Goal: Task Accomplishment & Management: Manage account settings

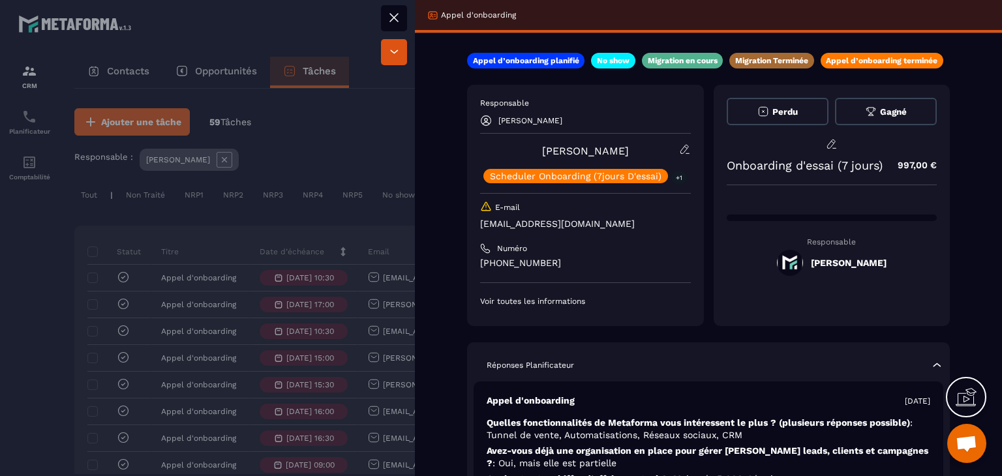
scroll to position [131, 0]
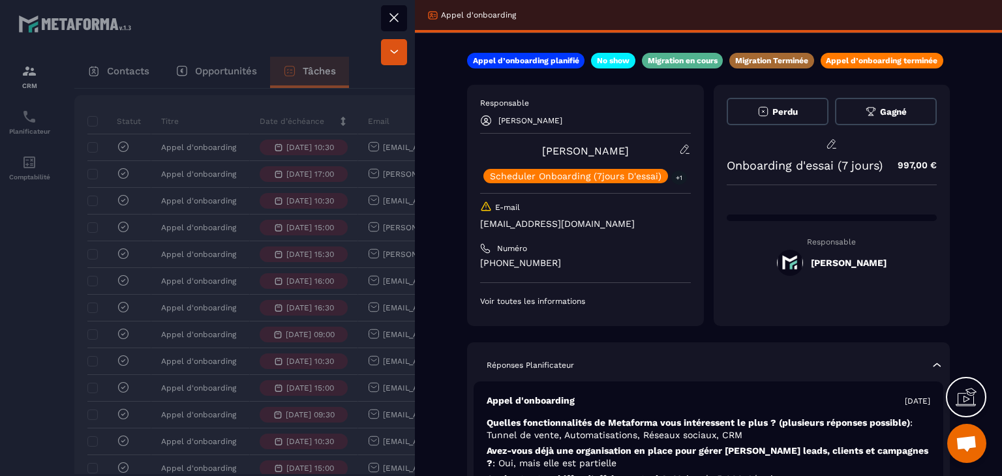
click at [394, 10] on icon at bounding box center [394, 18] width 16 height 16
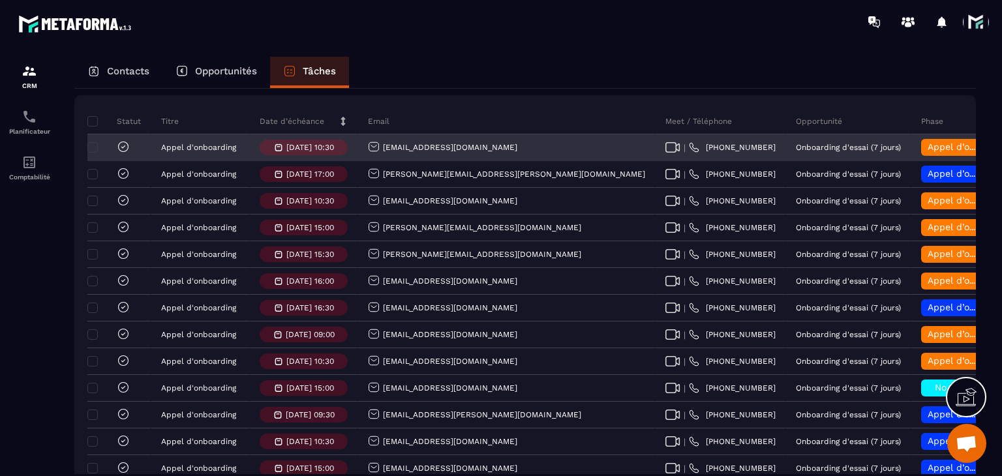
click at [928, 152] on span "Appel d’onboarding terminée" at bounding box center [993, 147] width 131 height 10
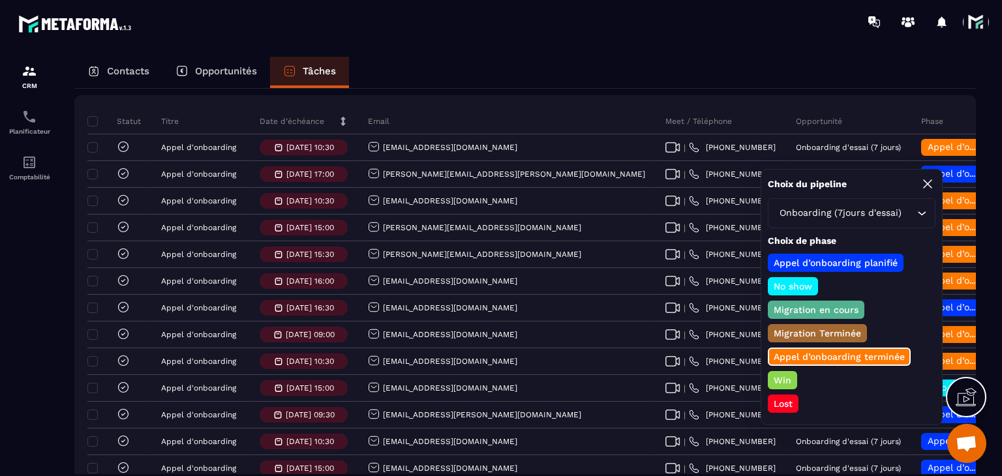
click at [783, 403] on p "Lost" at bounding box center [783, 403] width 23 height 13
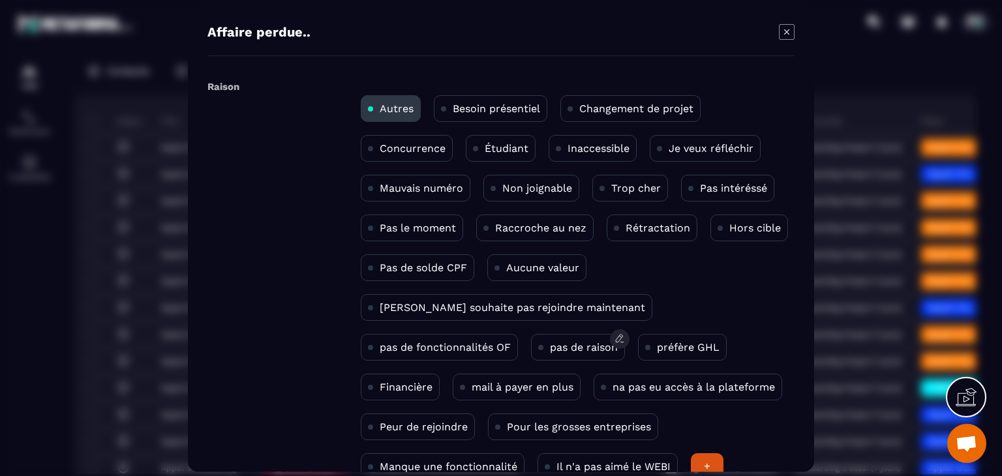
click at [550, 349] on p "pas de raison" at bounding box center [584, 347] width 68 height 12
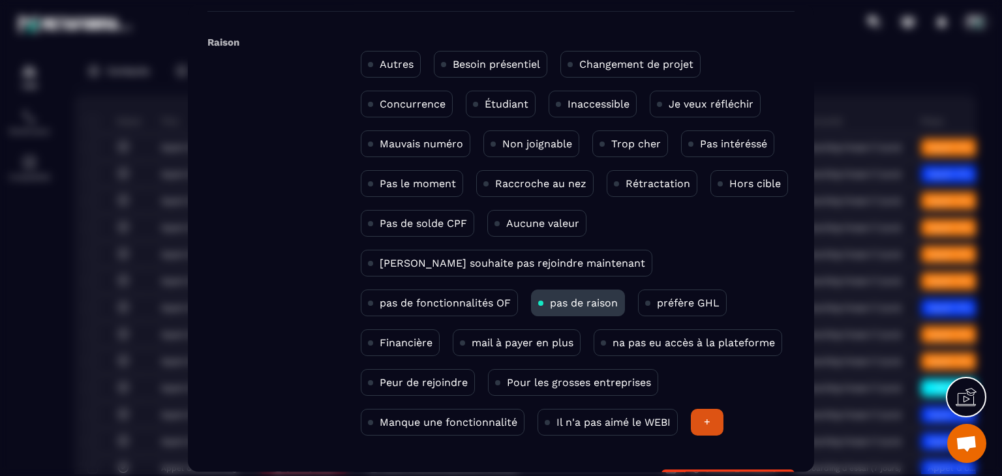
scroll to position [85, 0]
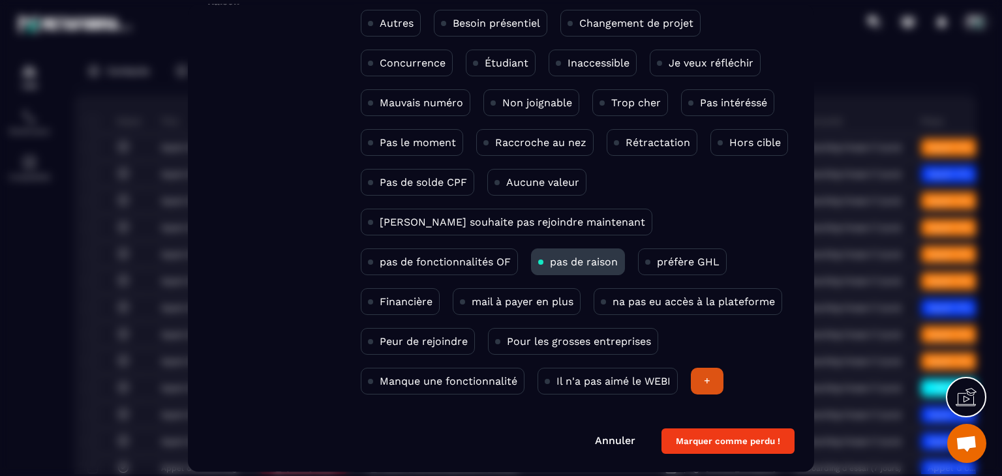
click at [694, 450] on button "Marquer comme perdu !" at bounding box center [728, 441] width 133 height 25
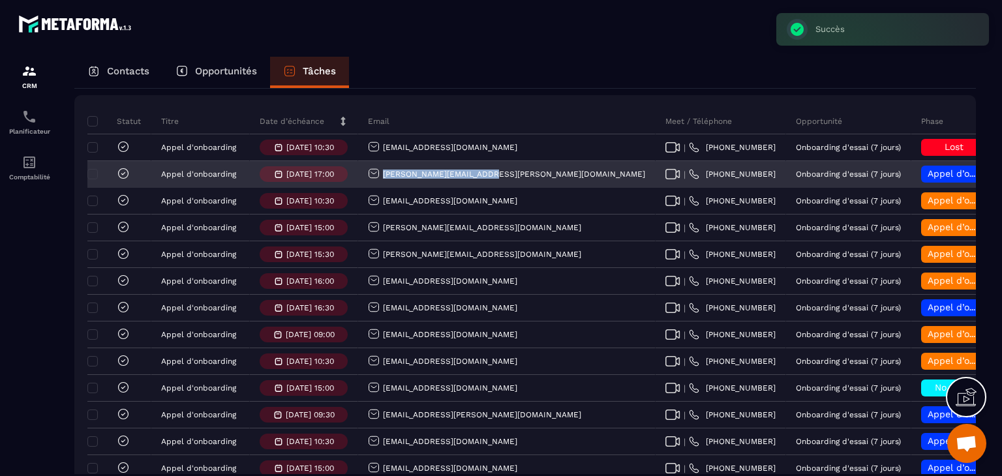
drag, startPoint x: 497, startPoint y: 189, endPoint x: 379, endPoint y: 185, distance: 118.8
click at [379, 185] on div "[PERSON_NAME][EMAIL_ADDRESS][PERSON_NAME][DOMAIN_NAME]" at bounding box center [507, 175] width 298 height 26
copy p "[PERSON_NAME][EMAIL_ADDRESS][PERSON_NAME][DOMAIN_NAME]"
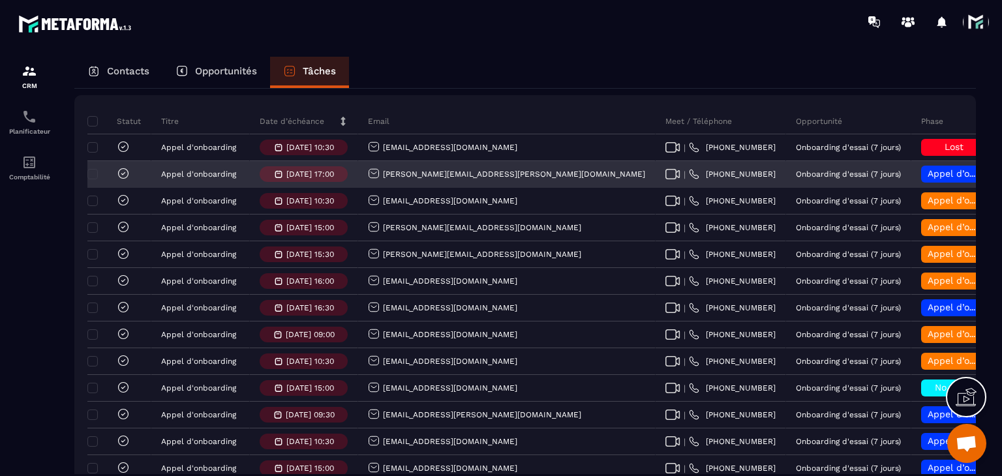
click at [928, 179] on span "Appel d’onboarding planifié" at bounding box center [989, 173] width 123 height 10
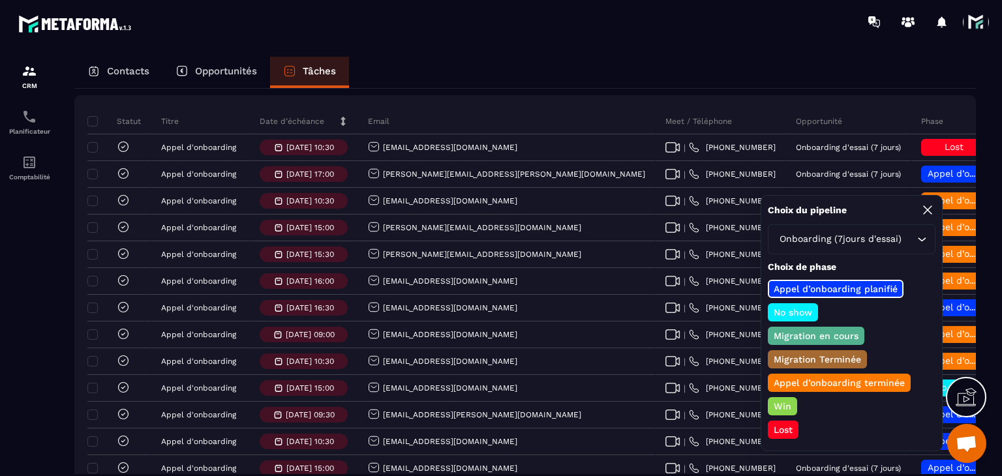
click at [776, 401] on p "Win" at bounding box center [783, 406] width 22 height 13
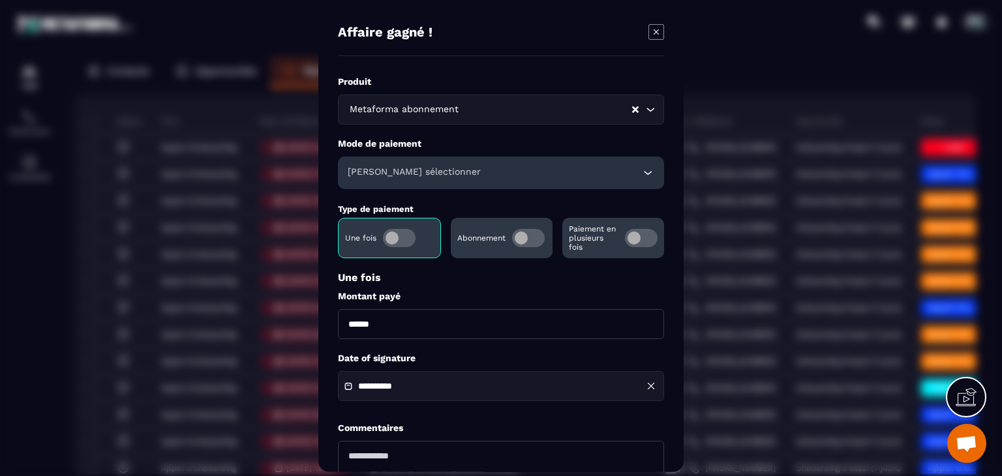
click at [514, 240] on span "Modal window" at bounding box center [528, 238] width 33 height 18
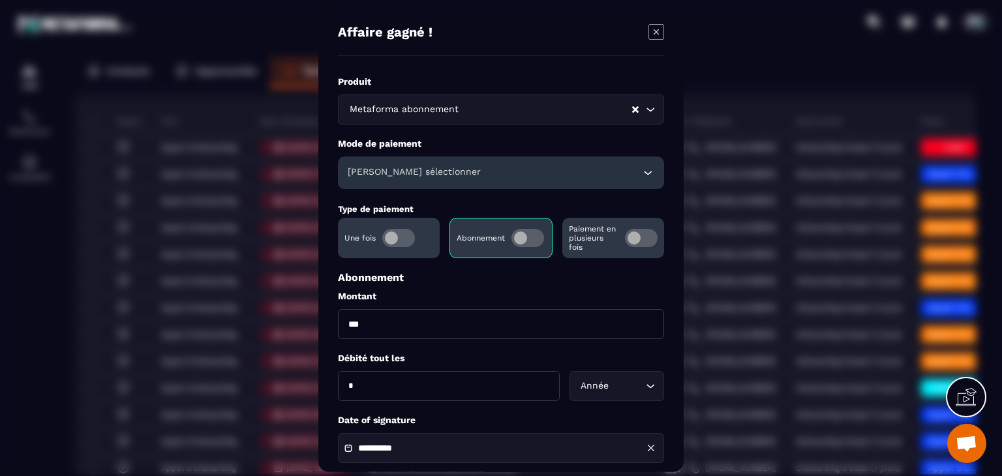
click at [484, 183] on div "[PERSON_NAME] sélectionner" at bounding box center [501, 173] width 326 height 33
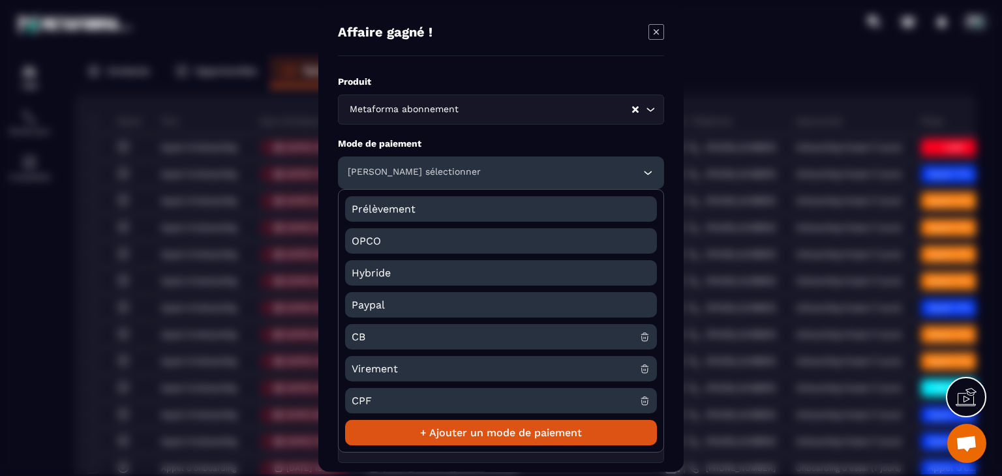
click at [392, 339] on span "CB" at bounding box center [496, 336] width 288 height 25
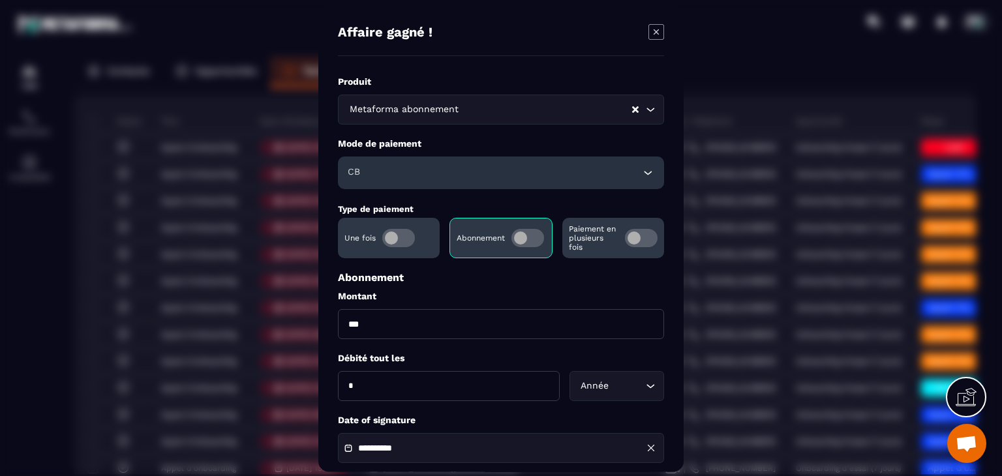
scroll to position [131, 0]
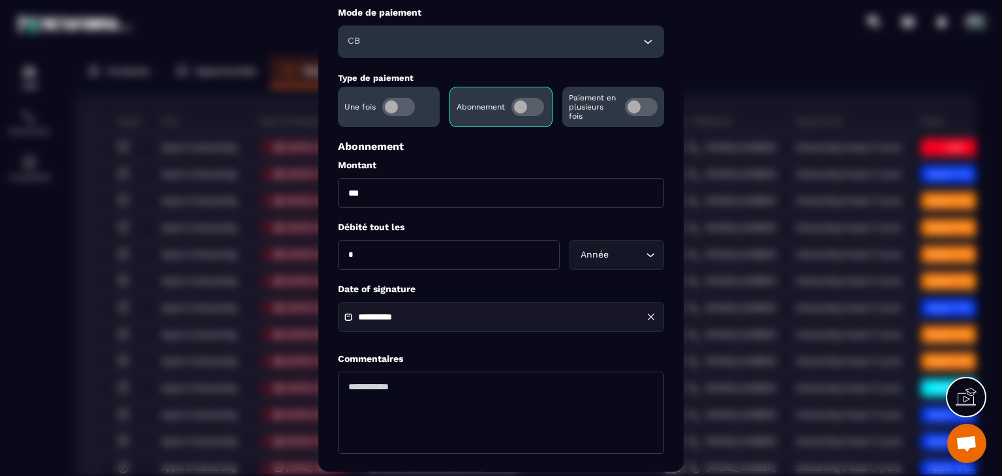
click at [429, 316] on input "**********" at bounding box center [403, 318] width 91 height 10
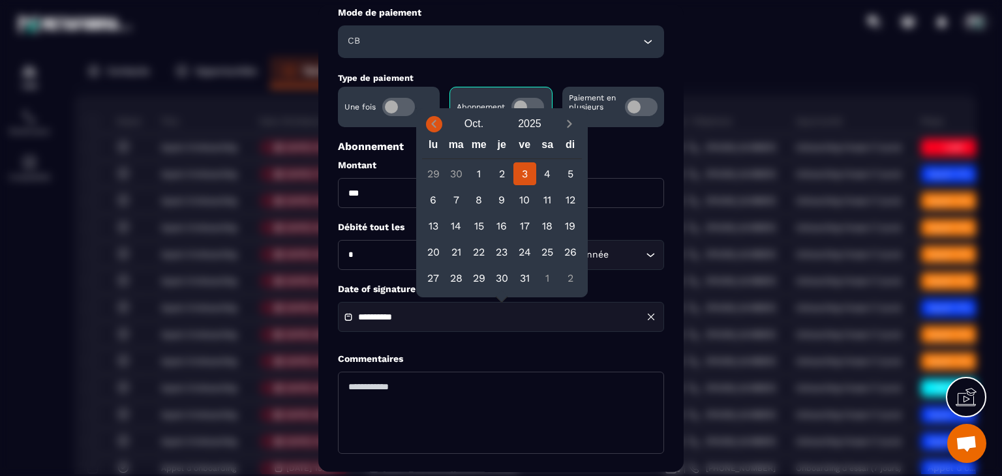
click at [439, 127] on icon "Previous month" at bounding box center [433, 123] width 13 height 13
click at [546, 176] on div "6" at bounding box center [547, 174] width 23 height 23
type input "**********"
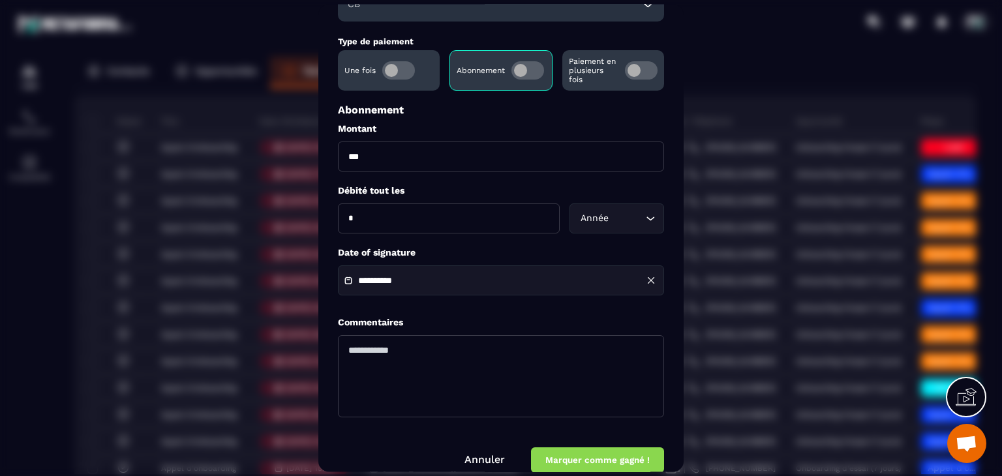
scroll to position [188, 0]
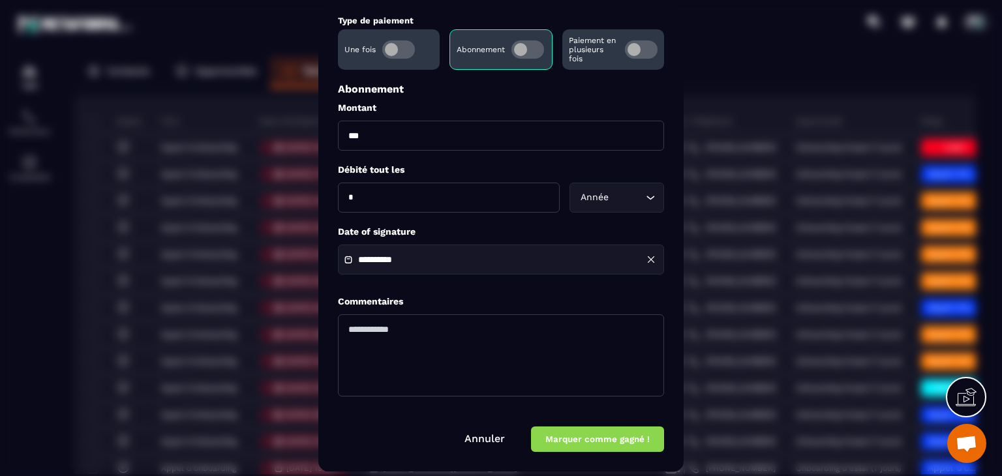
click at [589, 437] on button "Marquer comme gagné !" at bounding box center [597, 439] width 133 height 25
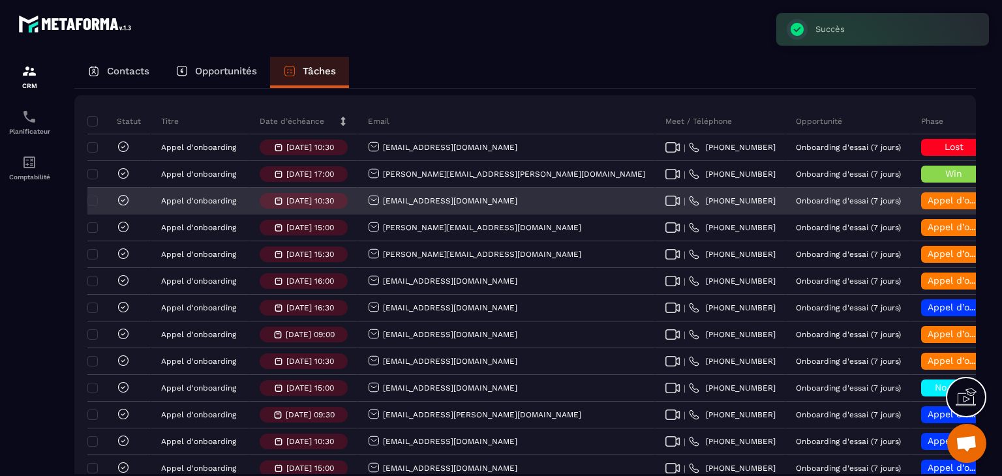
drag, startPoint x: 511, startPoint y: 208, endPoint x: 358, endPoint y: 205, distance: 153.4
click at [358, 205] on div "[EMAIL_ADDRESS][DOMAIN_NAME]" at bounding box center [507, 202] width 298 height 26
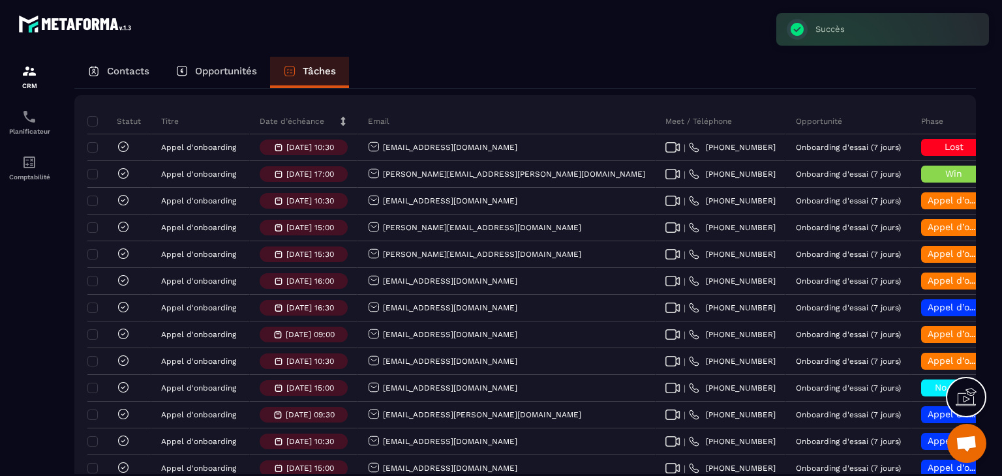
copy p "[EMAIL_ADDRESS][DOMAIN_NAME]"
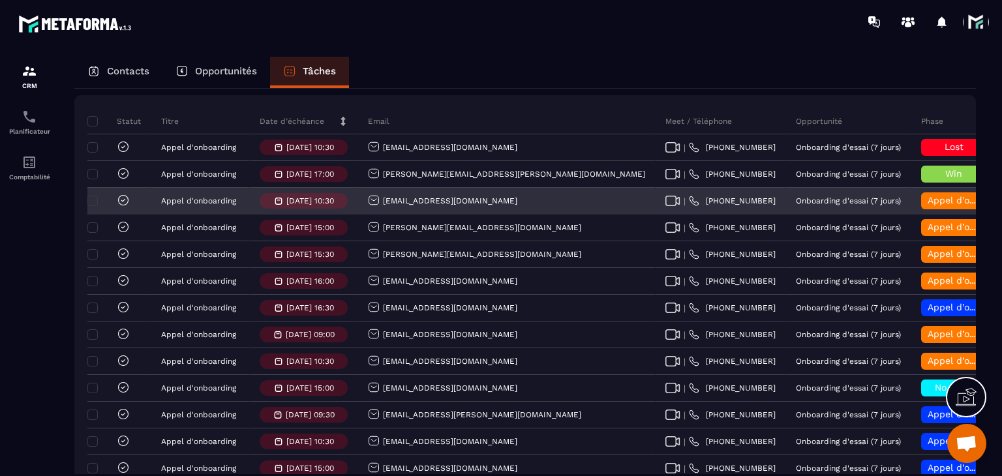
click at [928, 206] on span "Appel d’onboarding terminée" at bounding box center [993, 200] width 131 height 10
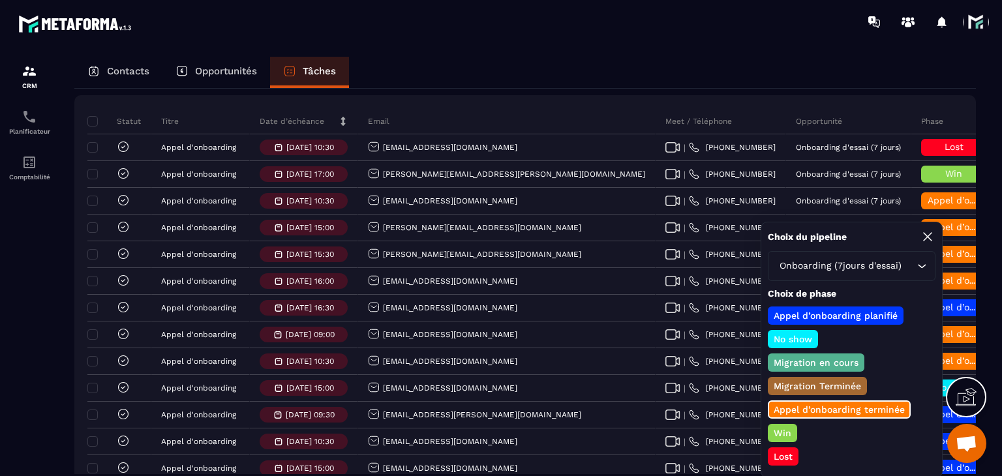
click at [786, 427] on p "Win" at bounding box center [783, 433] width 22 height 13
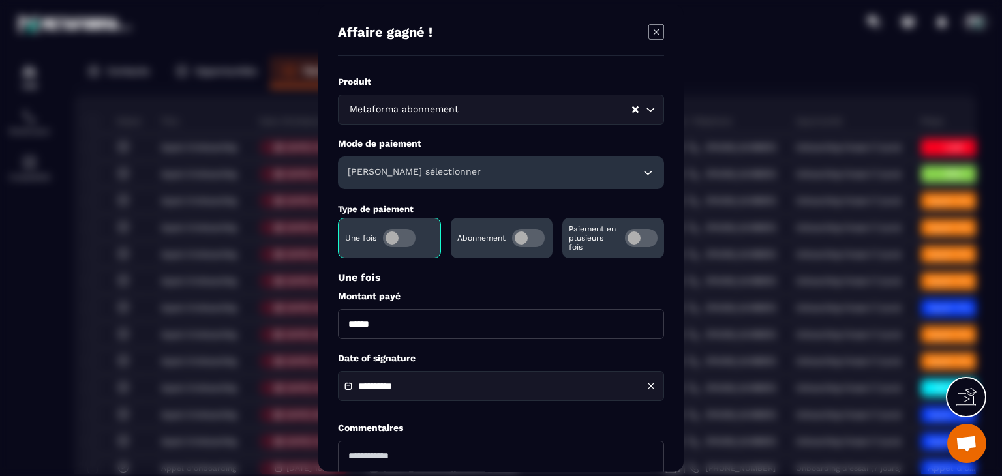
click at [638, 238] on span "Modal window" at bounding box center [641, 238] width 33 height 18
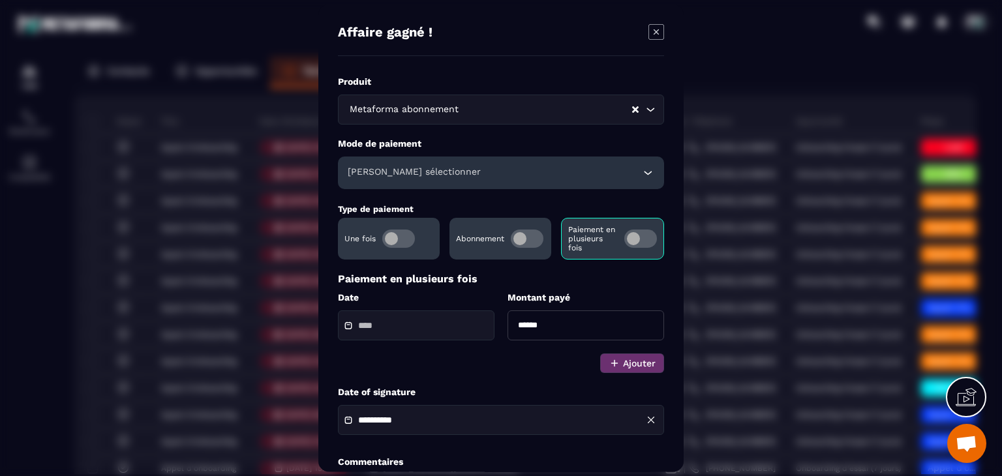
click at [411, 331] on input "Modal window" at bounding box center [403, 326] width 91 height 10
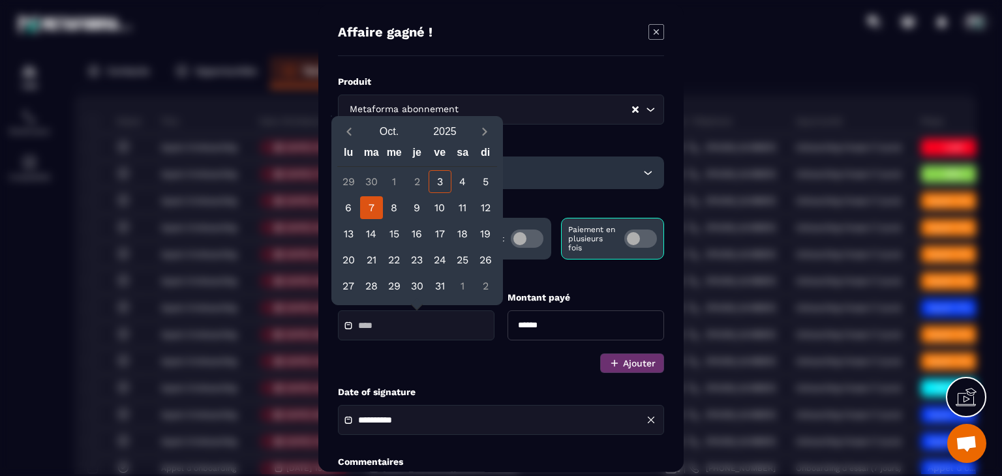
click at [376, 207] on div "7" at bounding box center [371, 207] width 23 height 23
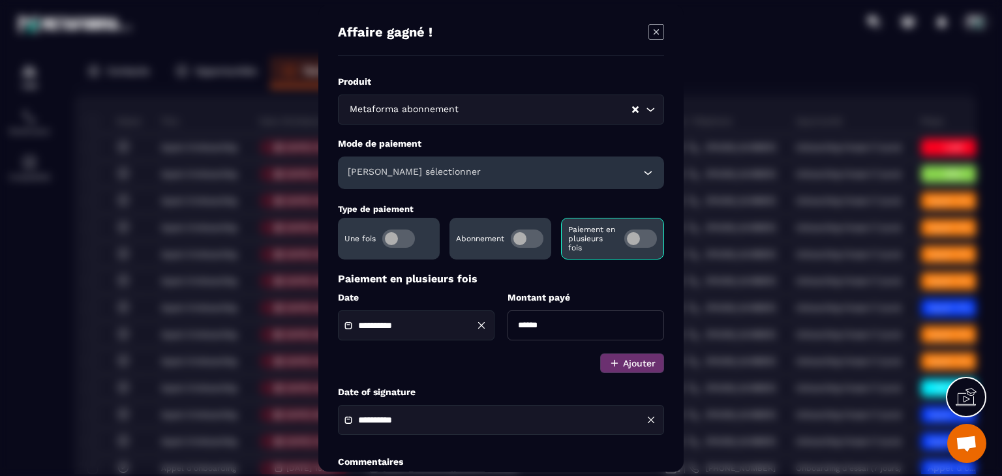
click at [434, 312] on div "**********" at bounding box center [416, 326] width 157 height 30
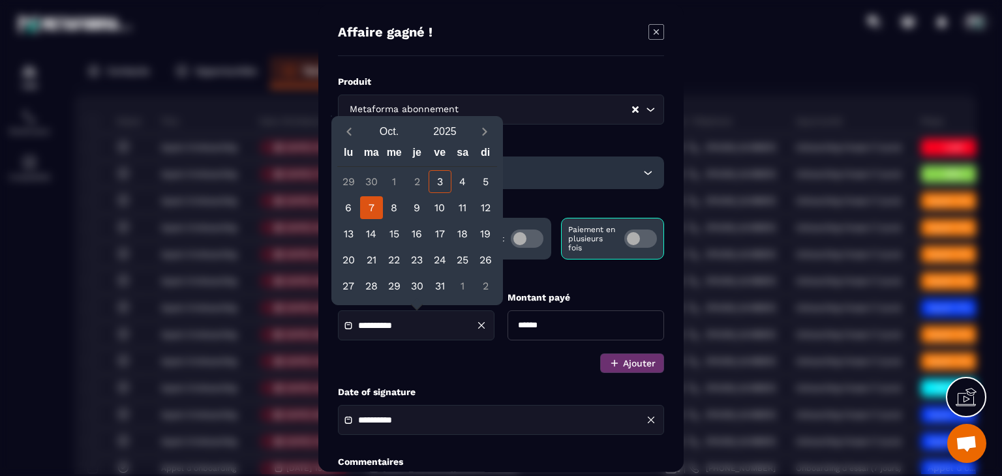
click at [431, 327] on input "**********" at bounding box center [403, 326] width 91 height 10
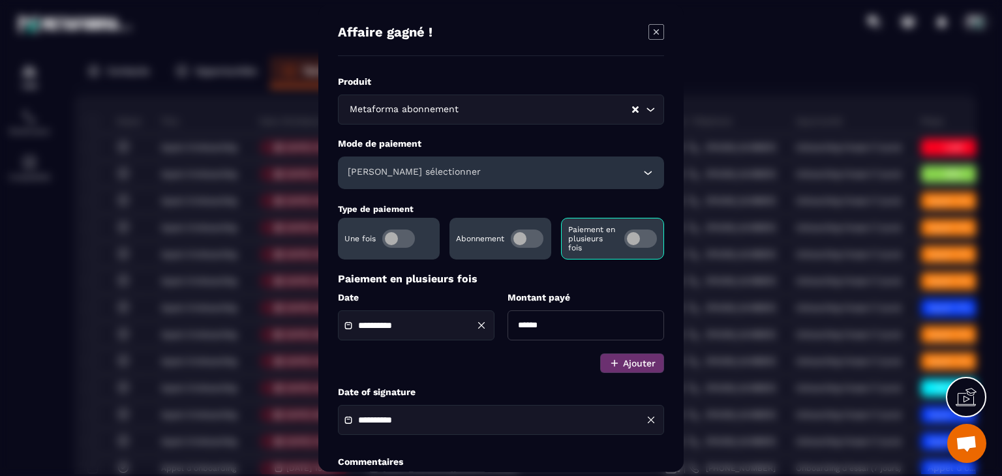
click at [431, 327] on input "**********" at bounding box center [403, 326] width 91 height 10
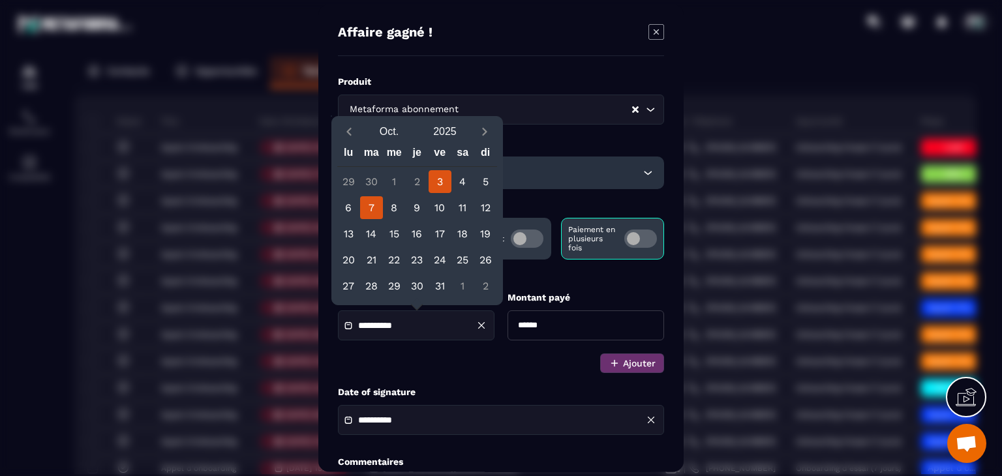
click at [444, 187] on div "3" at bounding box center [440, 181] width 23 height 23
type input "**********"
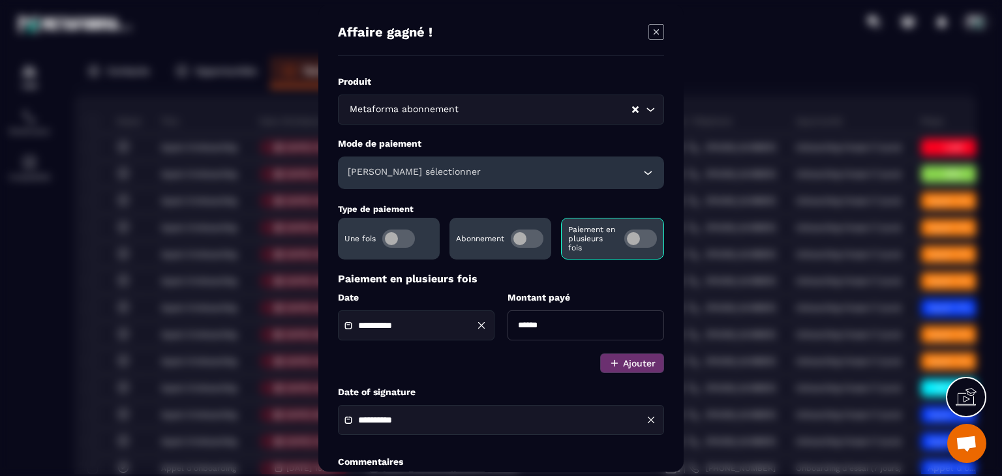
click at [551, 324] on input "******" at bounding box center [586, 326] width 157 height 30
type input "*"
type input "******"
click at [633, 369] on button "Ajouter" at bounding box center [632, 364] width 64 height 20
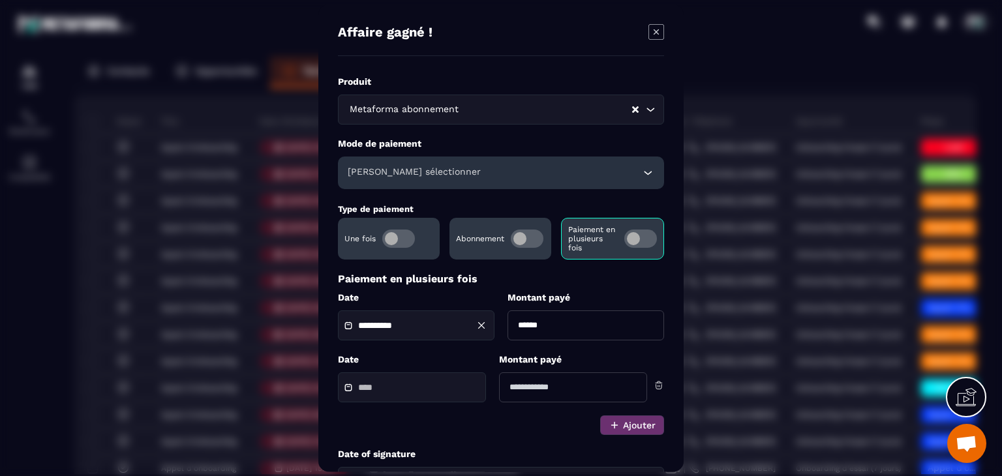
click at [431, 379] on div "Modal window" at bounding box center [412, 388] width 148 height 30
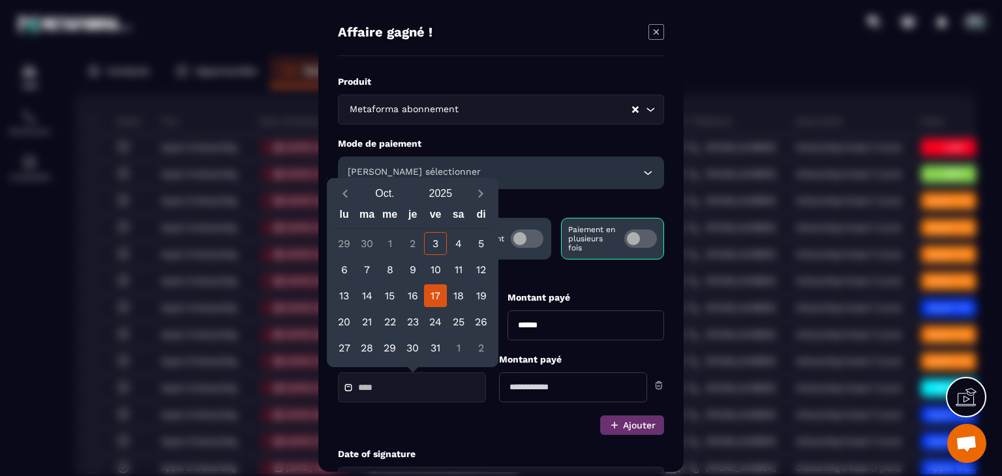
click at [429, 301] on div "17" at bounding box center [435, 296] width 23 height 23
type input "**********"
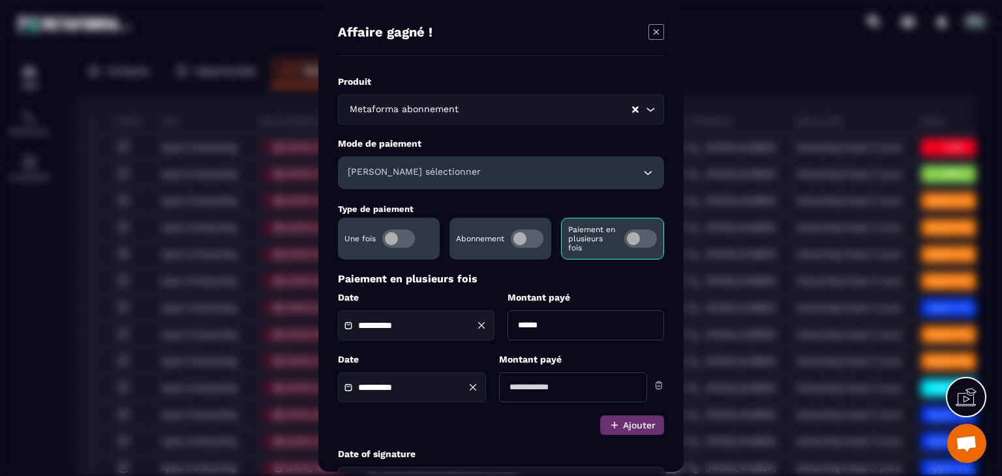
click at [527, 386] on input "Modal window" at bounding box center [573, 388] width 148 height 30
type input "******"
click at [631, 425] on button "Ajouter" at bounding box center [632, 426] width 64 height 20
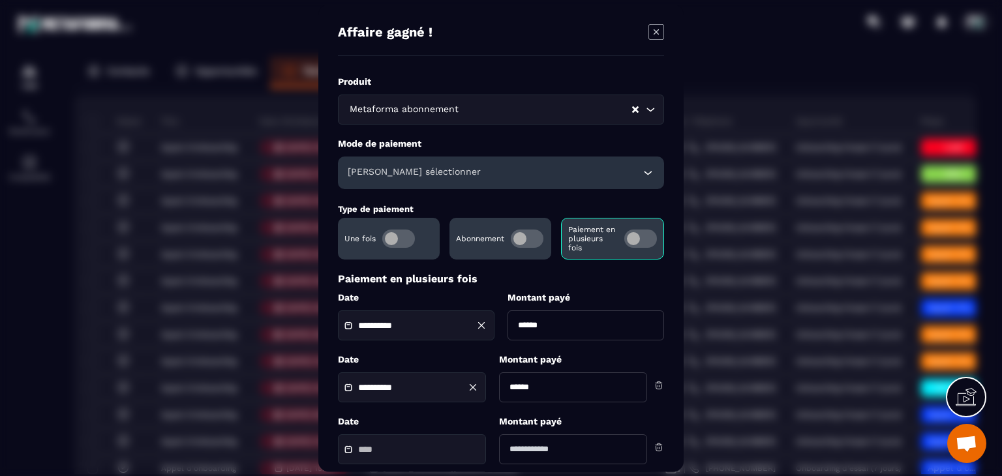
click at [414, 442] on div "Modal window" at bounding box center [412, 450] width 148 height 30
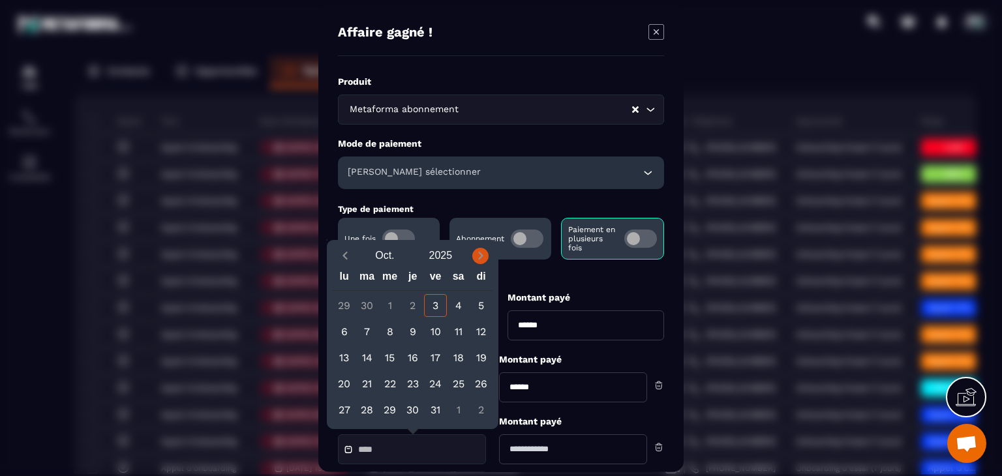
click at [478, 252] on icon "Next month" at bounding box center [480, 255] width 13 height 13
click at [347, 379] on div "17" at bounding box center [344, 384] width 23 height 23
type input "**********"
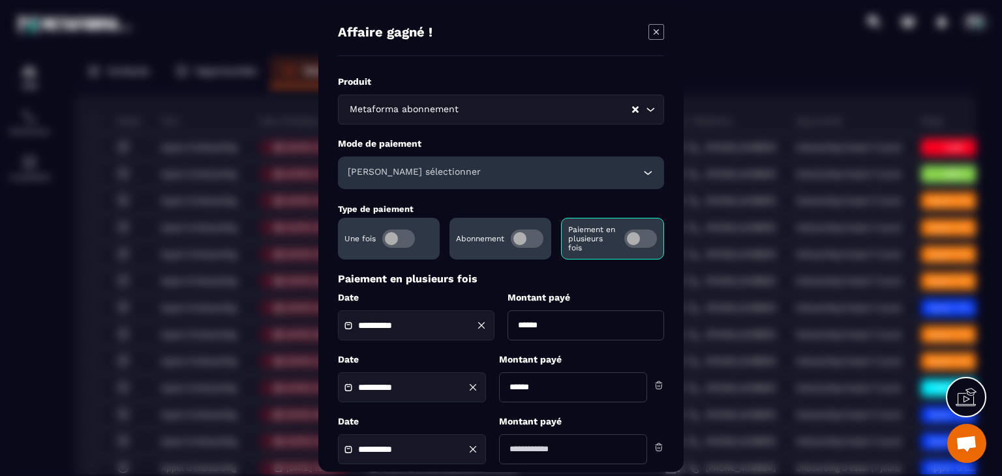
click at [527, 452] on input "Modal window" at bounding box center [573, 450] width 148 height 30
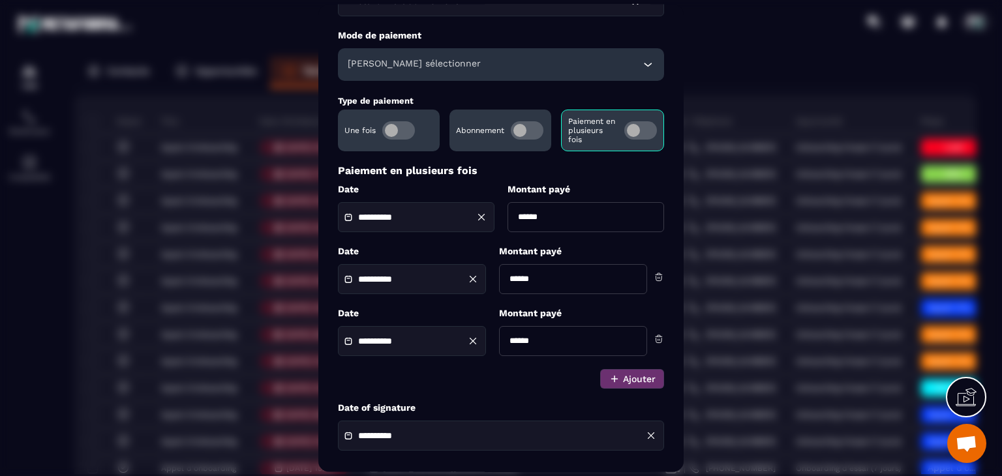
scroll to position [131, 0]
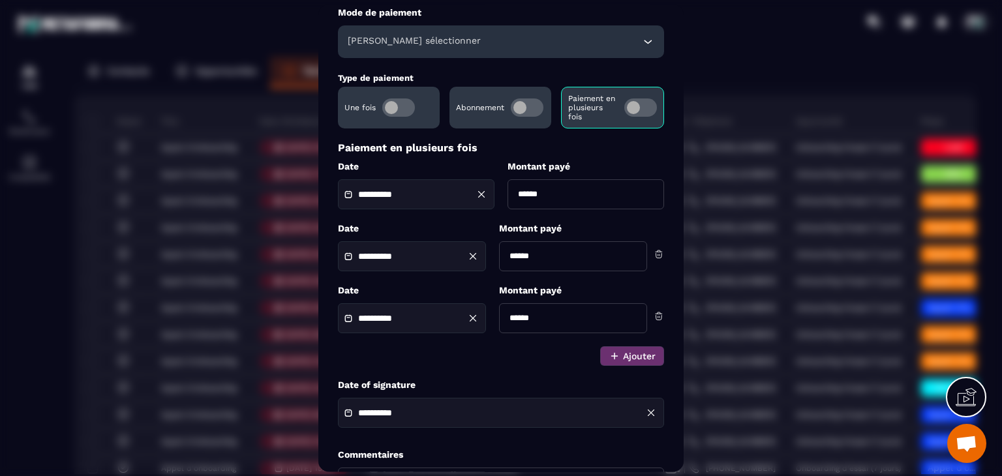
type input "******"
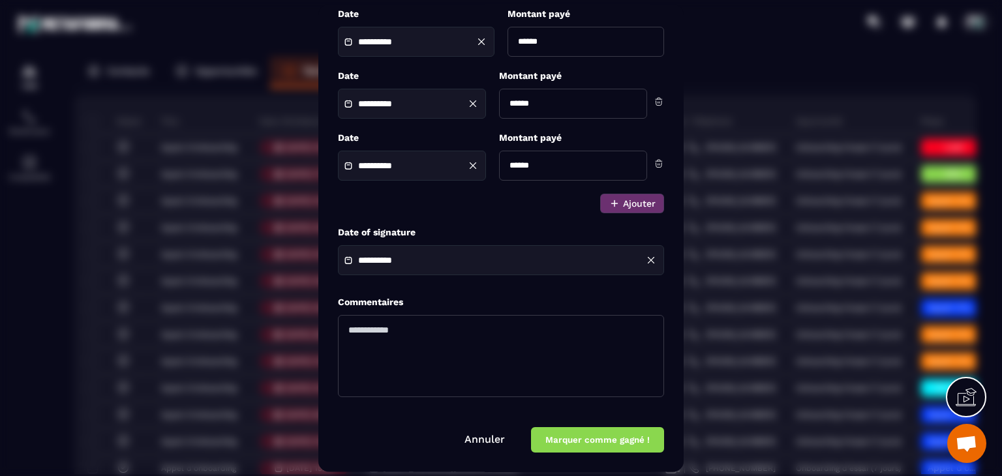
scroll to position [284, 0]
click at [433, 260] on input "**********" at bounding box center [403, 261] width 91 height 10
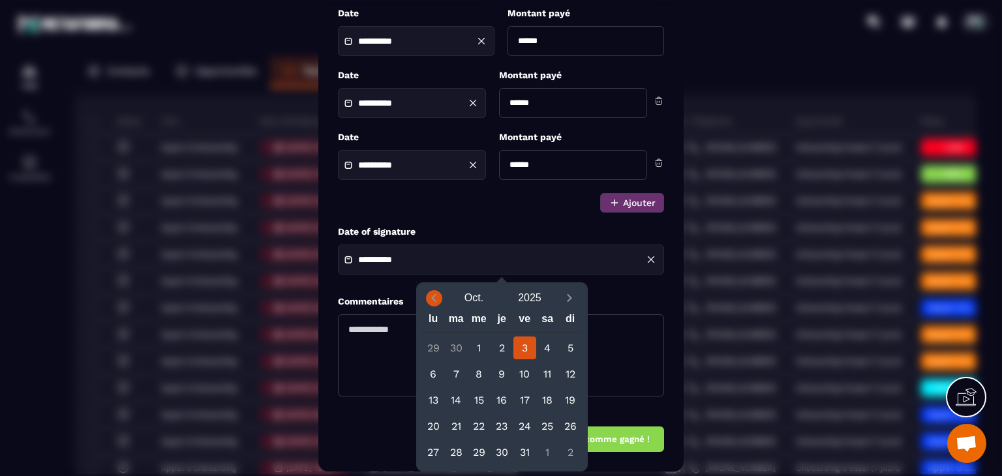
click at [436, 296] on icon "Previous month" at bounding box center [433, 298] width 13 height 13
click at [475, 397] on div "17" at bounding box center [479, 400] width 23 height 23
type input "**********"
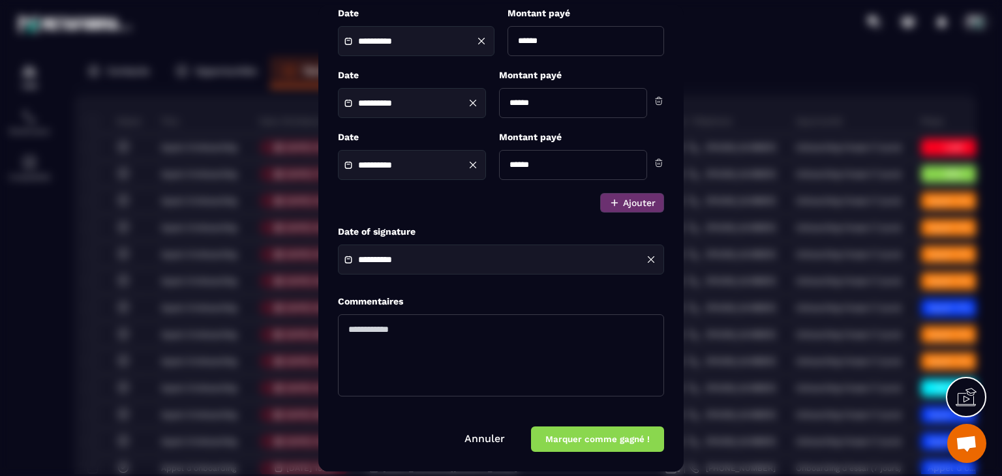
click at [599, 444] on button "Marquer comme gagné !" at bounding box center [597, 439] width 133 height 25
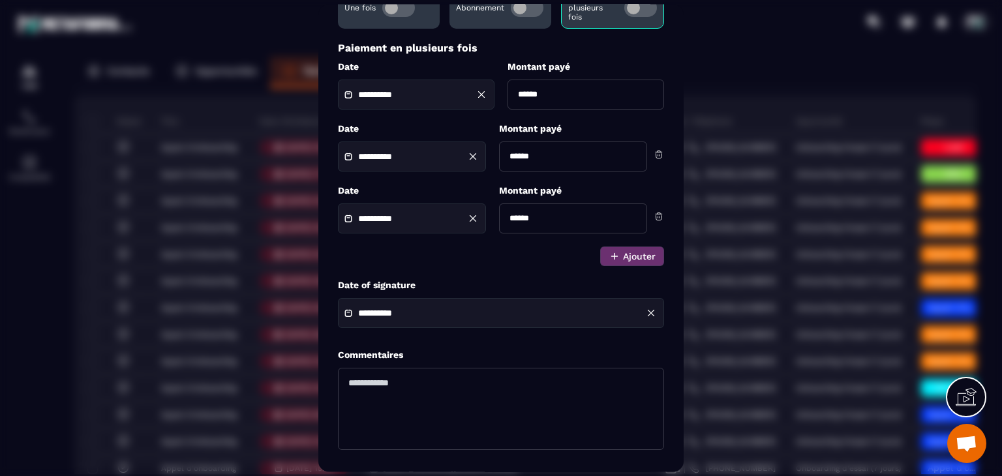
scroll to position [101, 0]
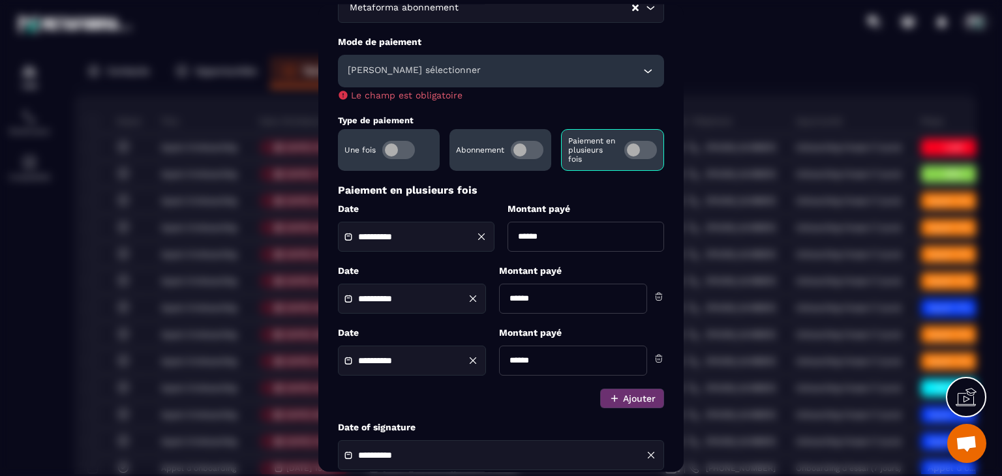
click at [396, 73] on h6 "[PERSON_NAME] sélectionner" at bounding box center [414, 71] width 133 height 13
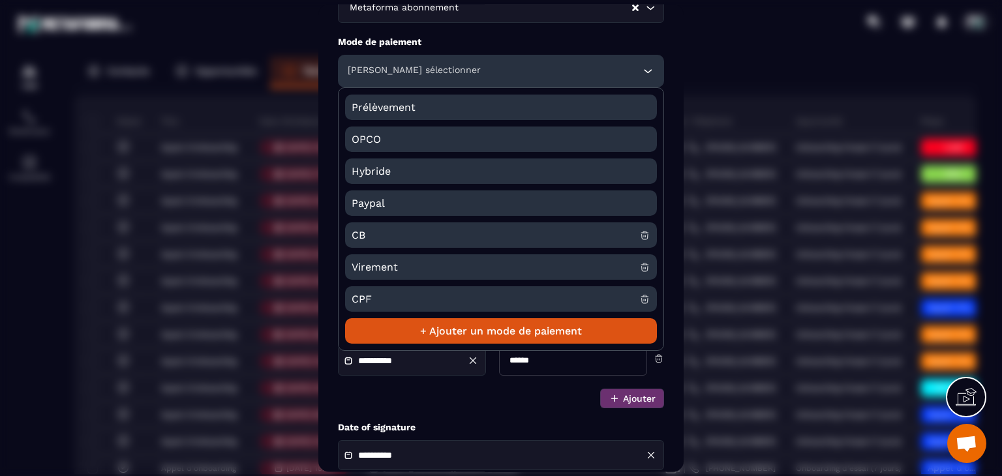
click at [379, 243] on span "CB" at bounding box center [496, 235] width 288 height 25
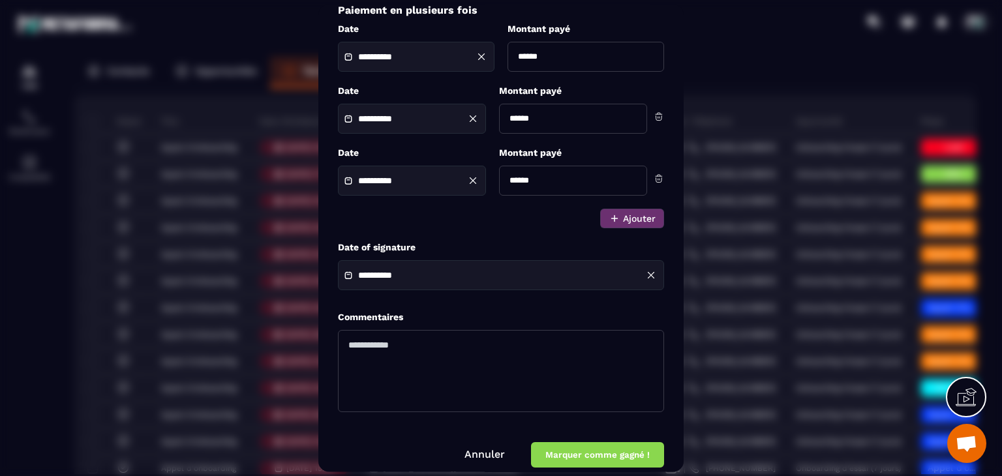
scroll to position [284, 0]
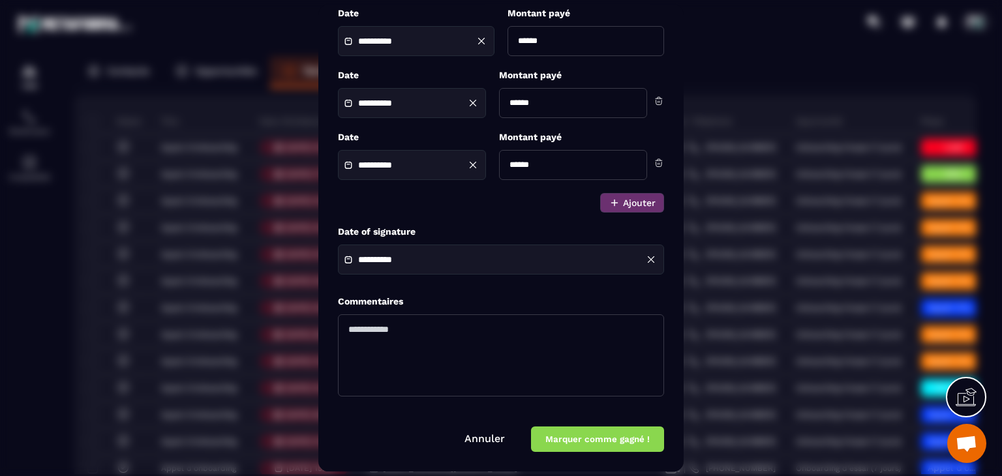
click at [617, 424] on form "**********" at bounding box center [501, 122] width 326 height 661
click at [617, 436] on button "Marquer comme gagné !" at bounding box center [597, 439] width 133 height 25
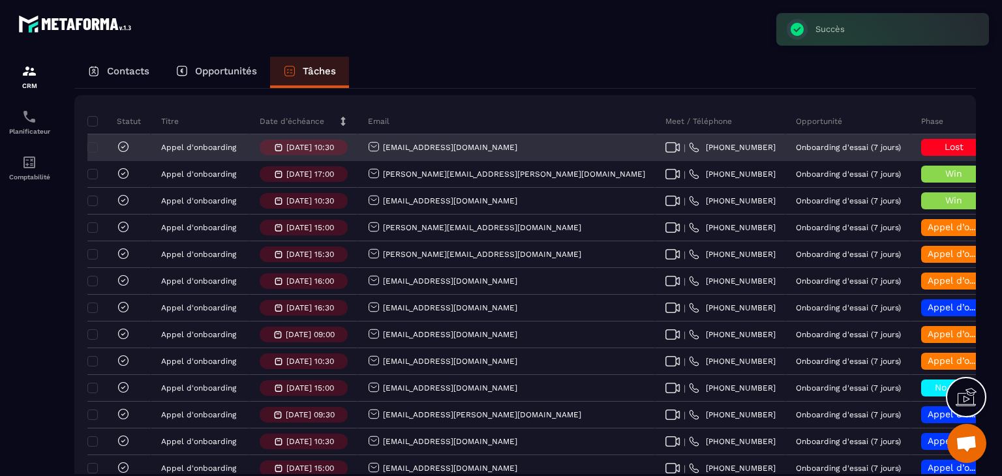
click at [123, 153] on icon at bounding box center [123, 146] width 13 height 13
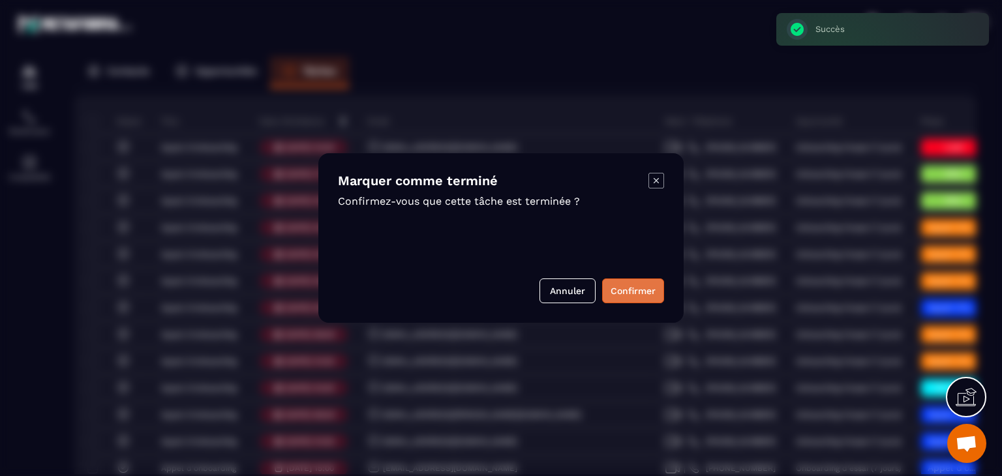
drag, startPoint x: 637, startPoint y: 291, endPoint x: 627, endPoint y: 293, distance: 10.0
click at [632, 293] on button "Confirmer" at bounding box center [633, 291] width 62 height 25
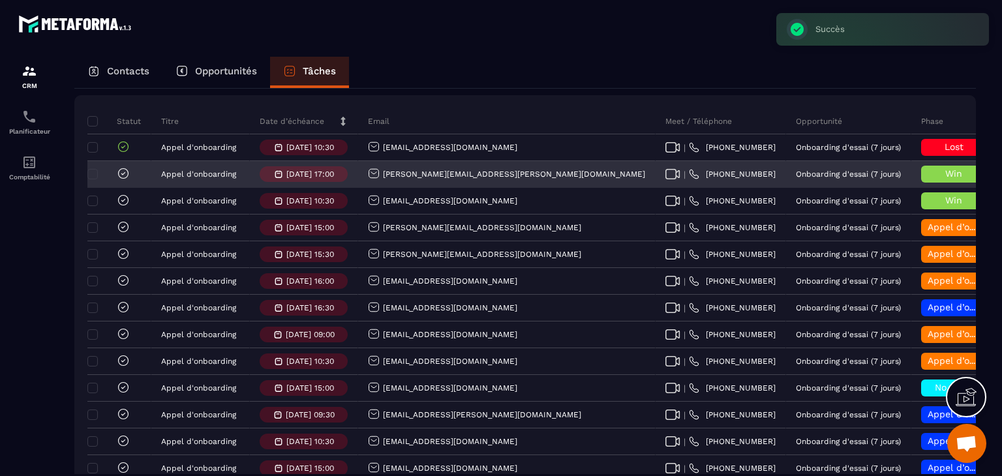
click at [125, 179] on icon at bounding box center [123, 173] width 13 height 13
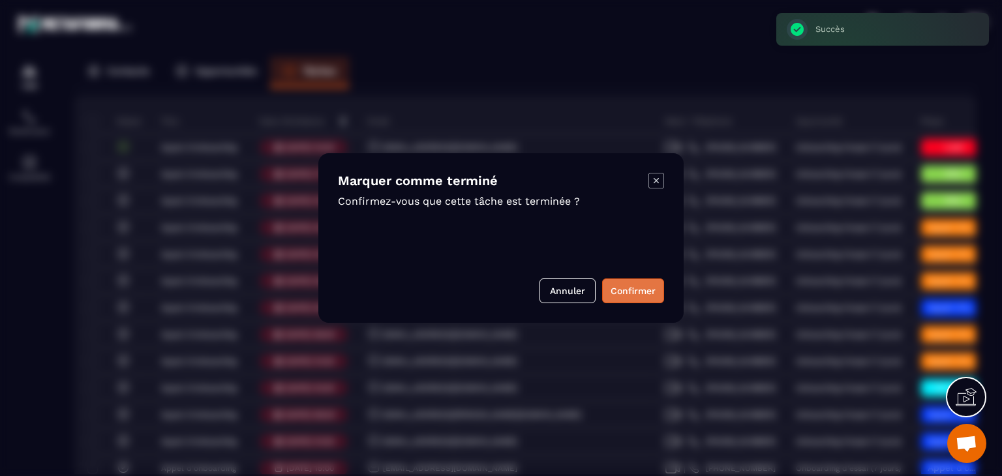
click at [641, 300] on button "Confirmer" at bounding box center [633, 291] width 62 height 25
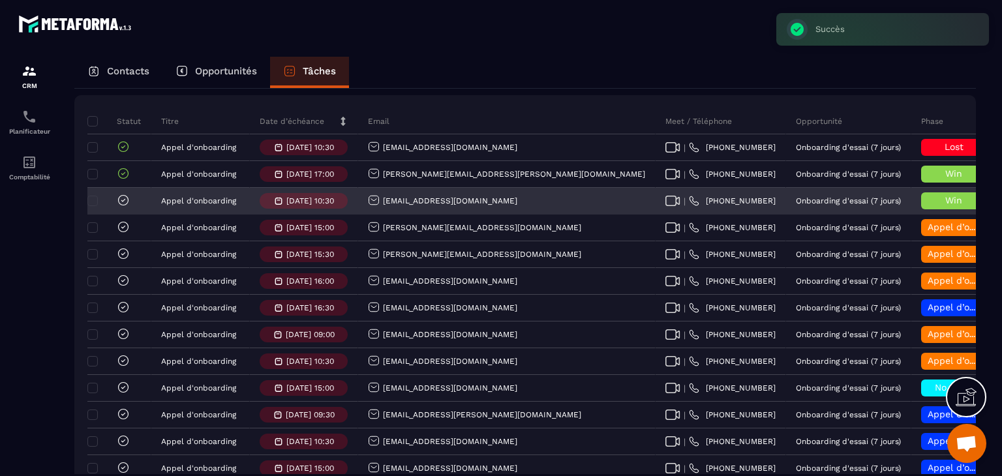
click at [125, 202] on icon at bounding box center [123, 200] width 4 height 3
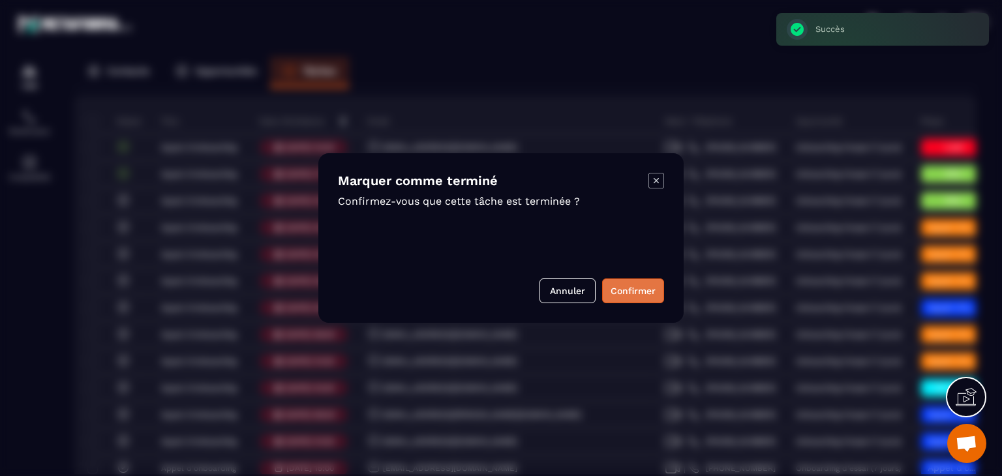
click at [638, 290] on button "Confirmer" at bounding box center [633, 291] width 62 height 25
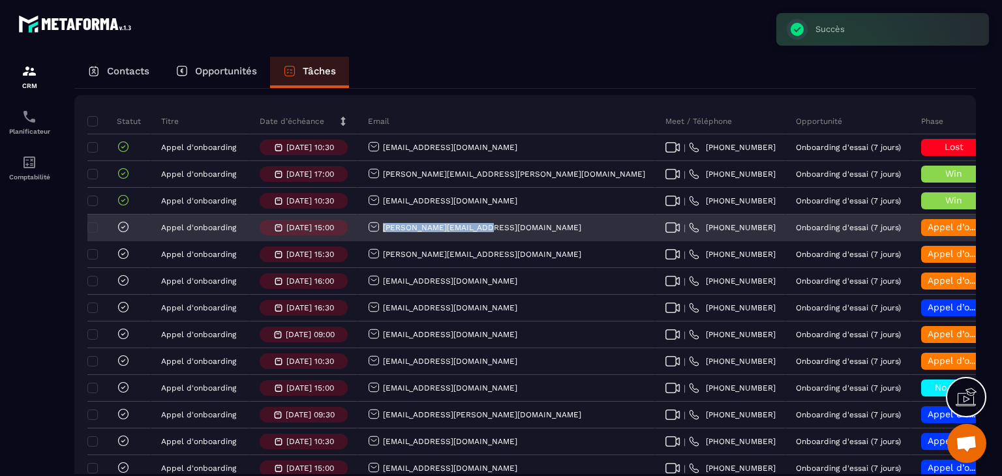
drag, startPoint x: 488, startPoint y: 241, endPoint x: 368, endPoint y: 243, distance: 120.1
click at [368, 241] on div "[PERSON_NAME][EMAIL_ADDRESS][DOMAIN_NAME]" at bounding box center [507, 228] width 298 height 26
copy p "[PERSON_NAME][EMAIL_ADDRESS][DOMAIN_NAME]"
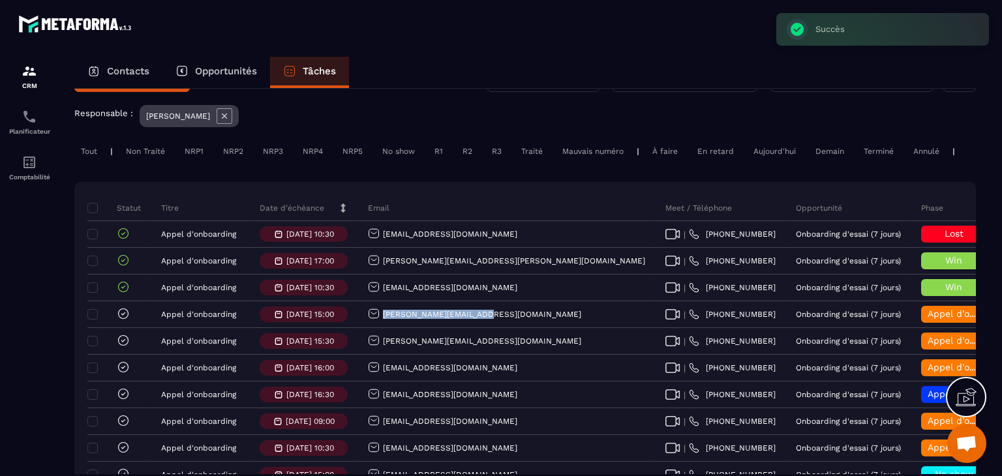
scroll to position [65, 0]
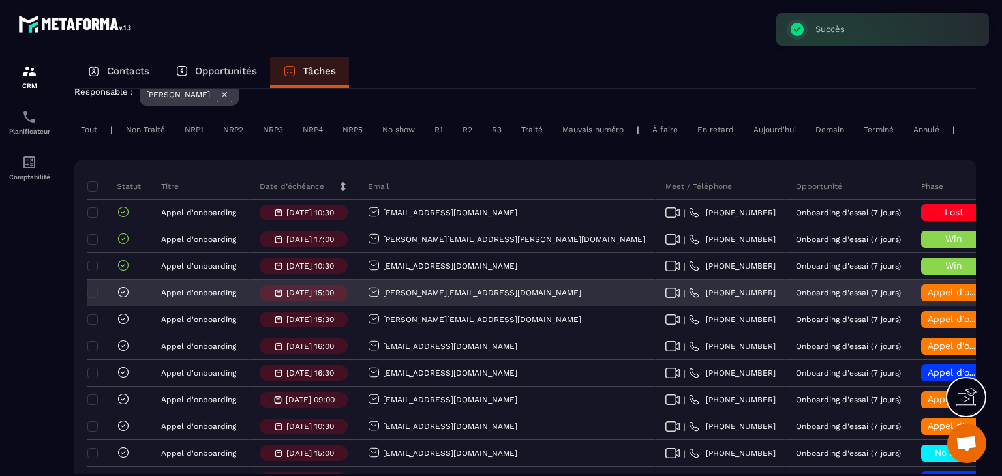
click at [922, 296] on div "Appel d’onboarding terminée" at bounding box center [954, 293] width 65 height 17
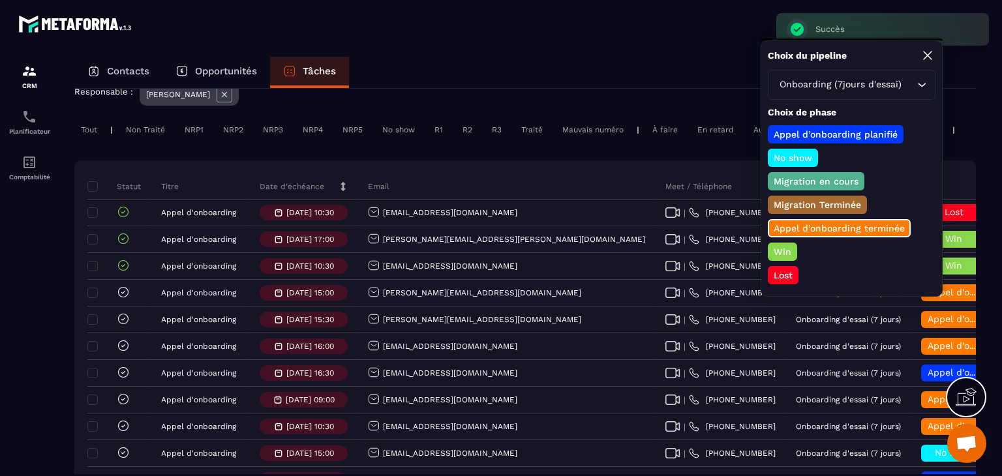
click at [779, 269] on p "Lost" at bounding box center [783, 275] width 23 height 13
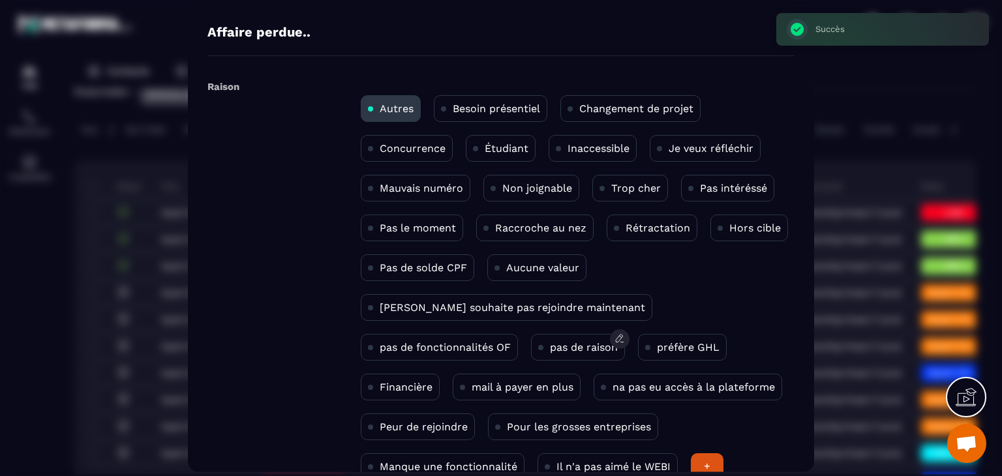
click at [531, 356] on div "pas de raison" at bounding box center [578, 347] width 94 height 27
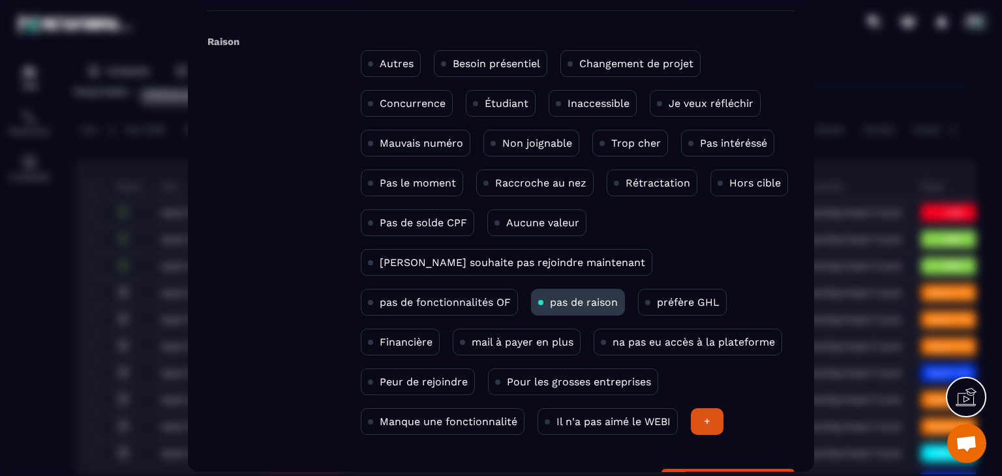
scroll to position [85, 0]
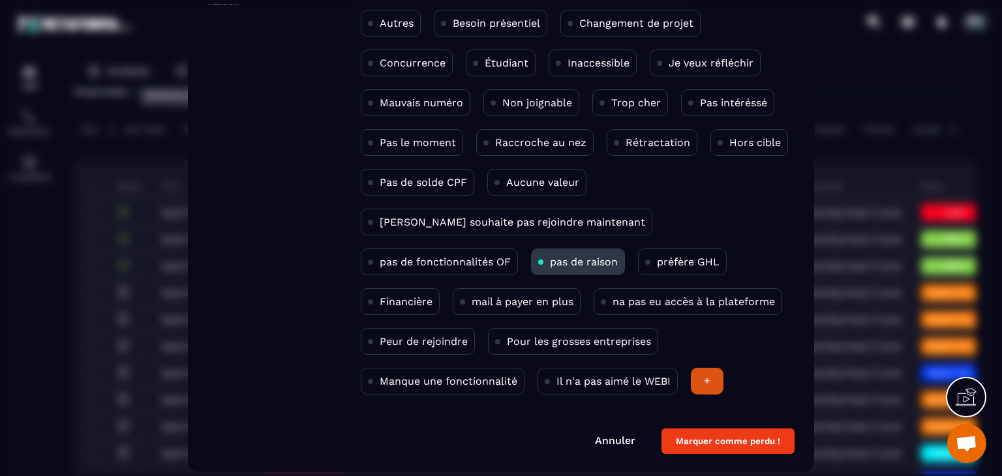
click at [684, 434] on button "Marquer comme perdu !" at bounding box center [728, 441] width 133 height 25
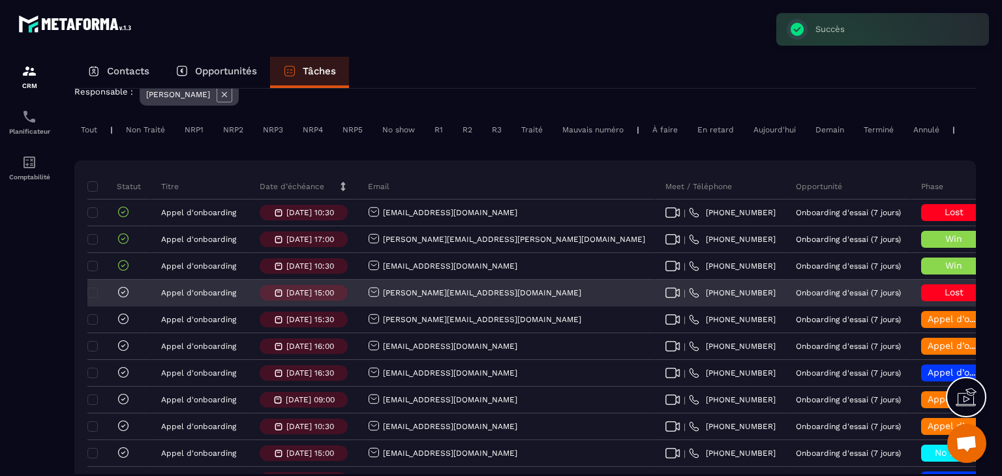
click at [123, 299] on icon at bounding box center [123, 292] width 13 height 13
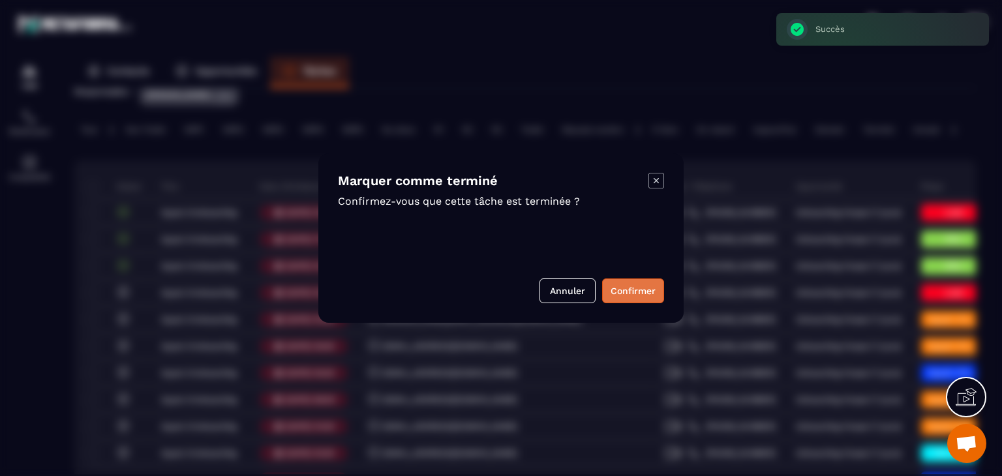
click at [605, 295] on button "Confirmer" at bounding box center [633, 291] width 62 height 25
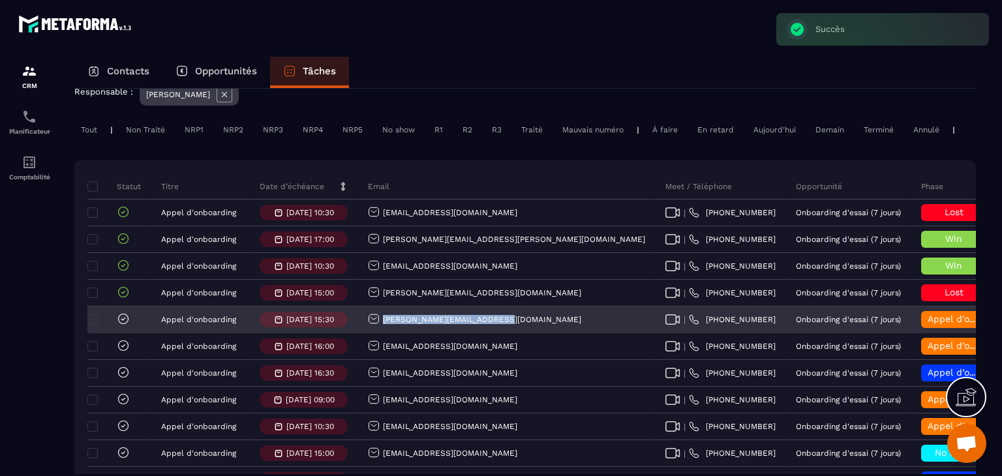
drag, startPoint x: 525, startPoint y: 332, endPoint x: 379, endPoint y: 329, distance: 145.6
click at [379, 329] on div "[PERSON_NAME][EMAIL_ADDRESS][DOMAIN_NAME]" at bounding box center [507, 320] width 298 height 26
copy p "[PERSON_NAME][EMAIL_ADDRESS][DOMAIN_NAME]"
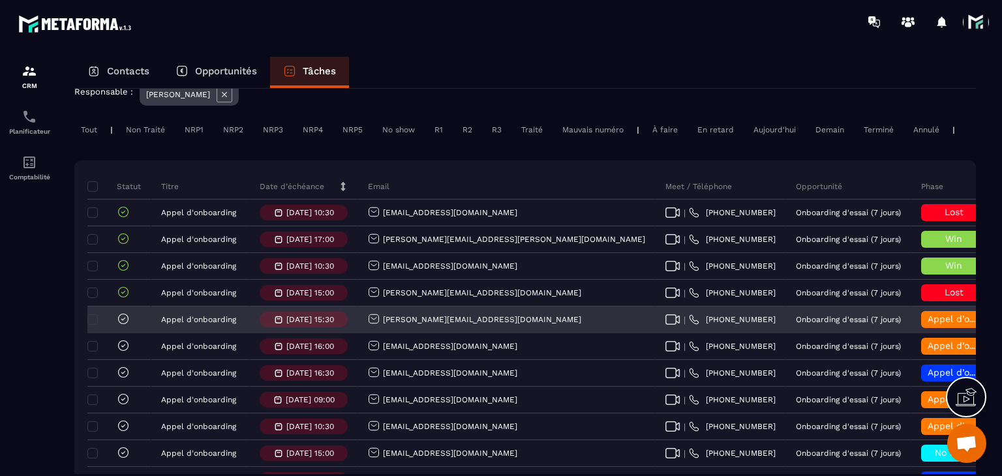
click at [928, 324] on span "Appel d’onboarding terminée" at bounding box center [993, 319] width 131 height 10
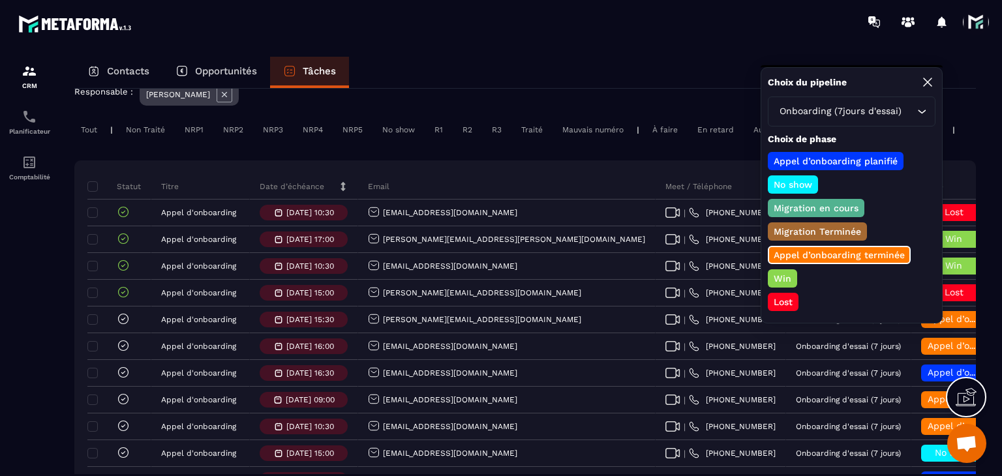
click at [780, 273] on p "Win" at bounding box center [783, 278] width 22 height 13
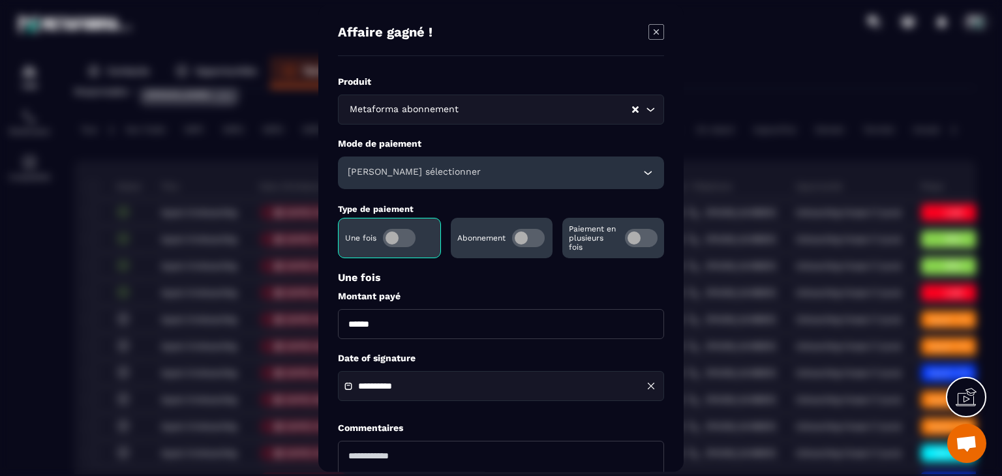
click at [342, 326] on input "******" at bounding box center [501, 324] width 326 height 30
type input "*******"
click at [415, 174] on h6 "[PERSON_NAME] sélectionner" at bounding box center [414, 172] width 133 height 13
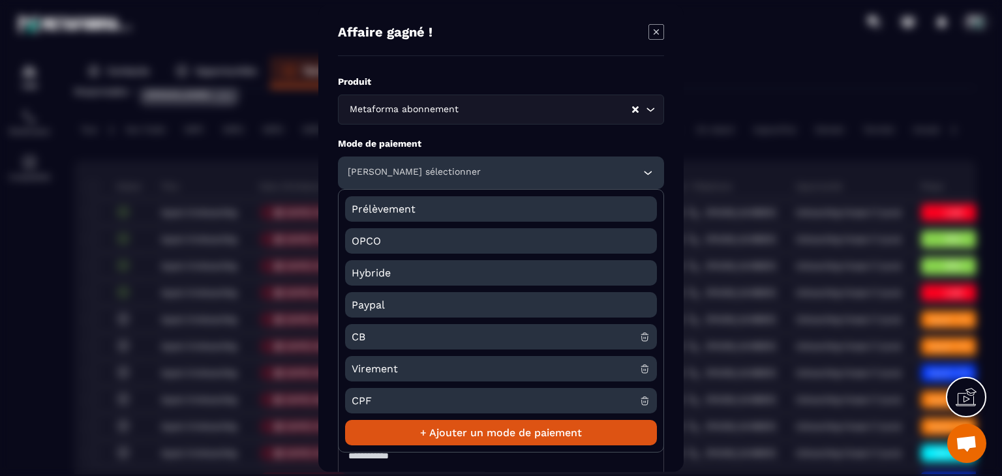
click at [382, 332] on span "CB" at bounding box center [496, 336] width 288 height 25
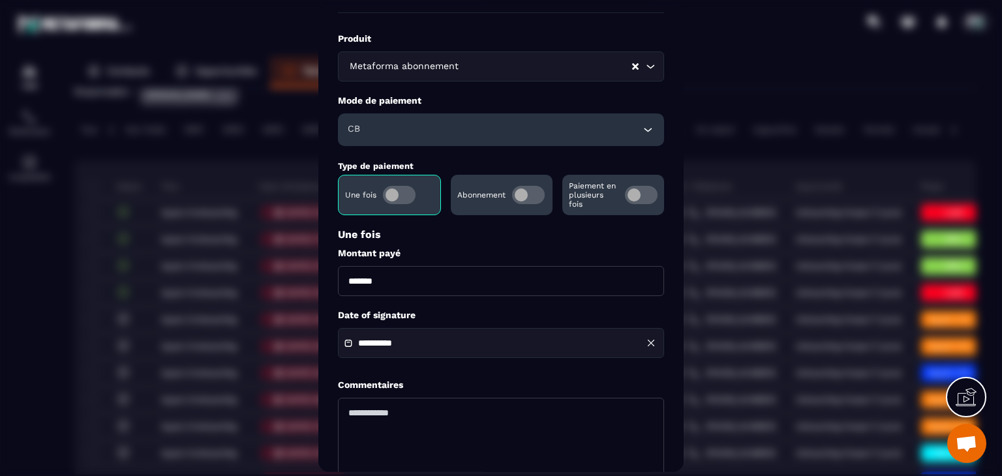
scroll to position [65, 0]
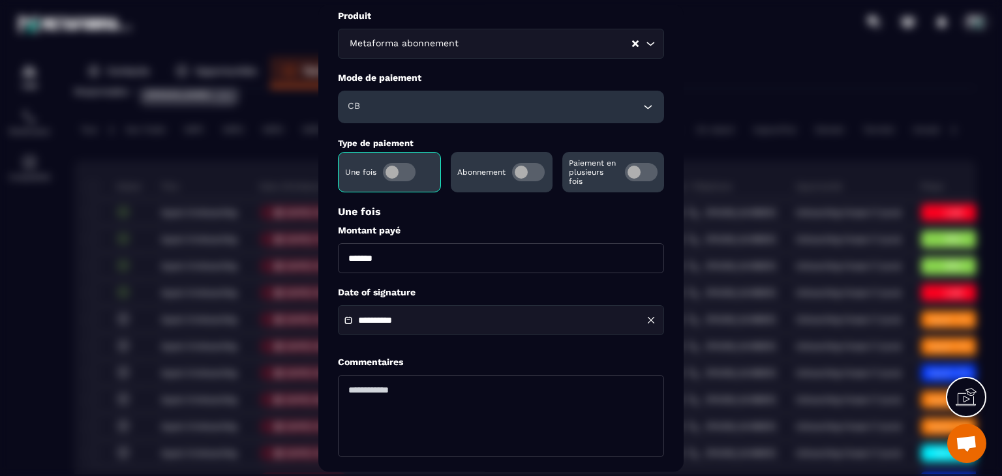
click at [386, 320] on input "**********" at bounding box center [403, 322] width 91 height 10
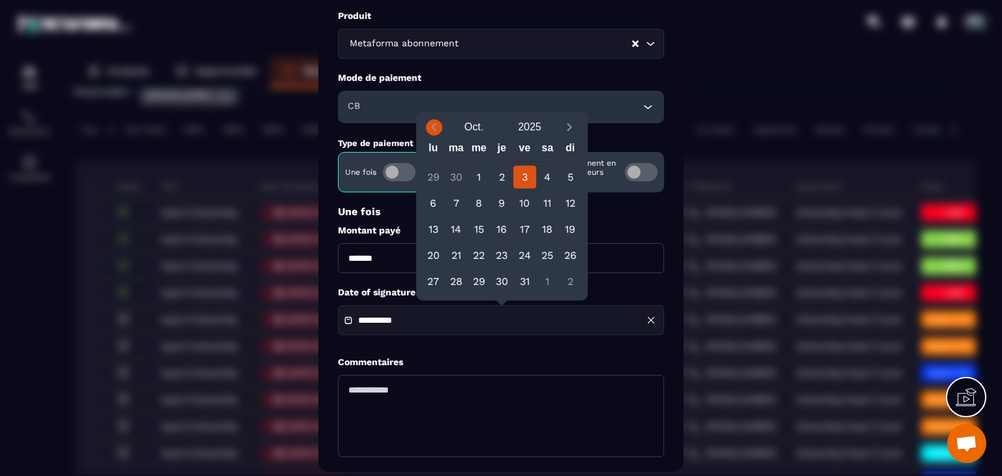
click at [439, 121] on icon "Previous month" at bounding box center [433, 127] width 13 height 13
click at [440, 182] on div "1" at bounding box center [433, 177] width 23 height 23
type input "**********"
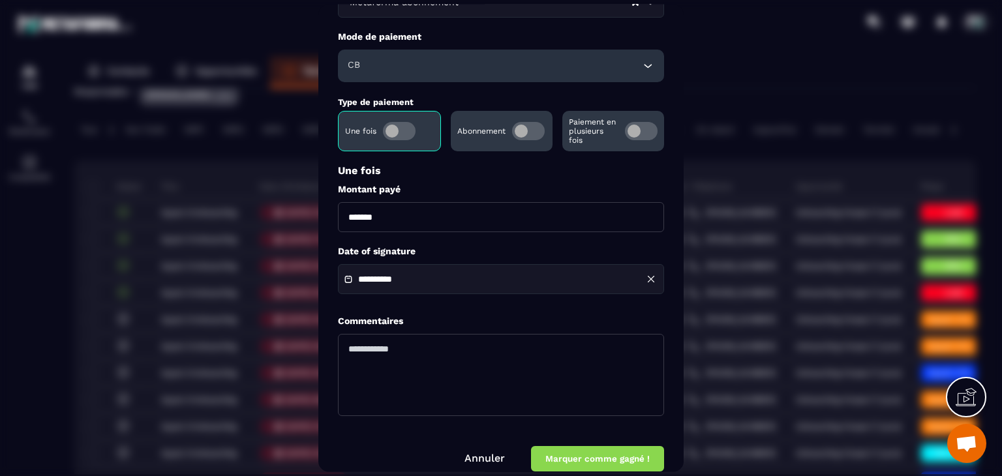
scroll to position [126, 0]
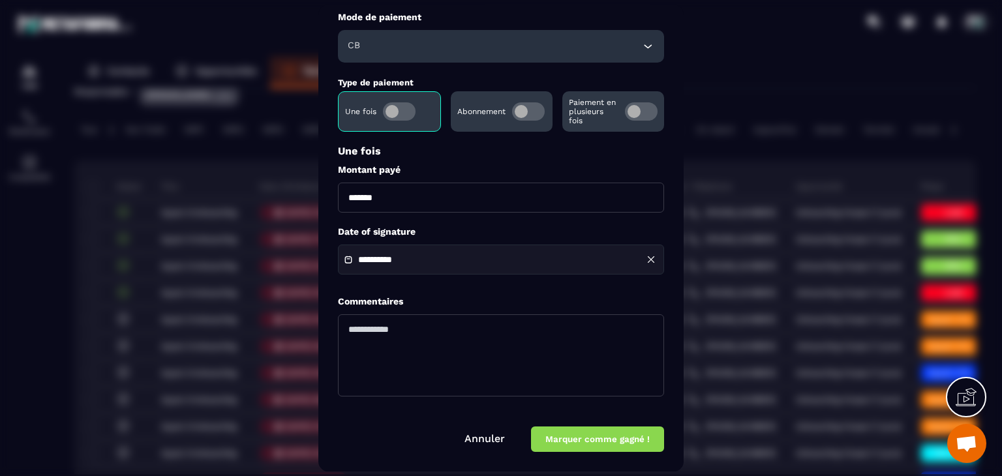
click at [623, 433] on button "Marquer comme gagné !" at bounding box center [597, 439] width 133 height 25
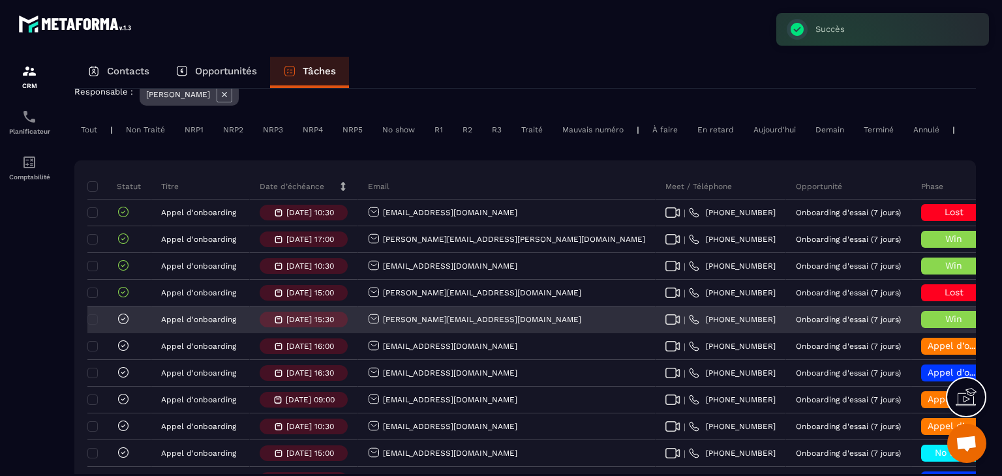
click at [125, 326] on icon at bounding box center [123, 319] width 13 height 13
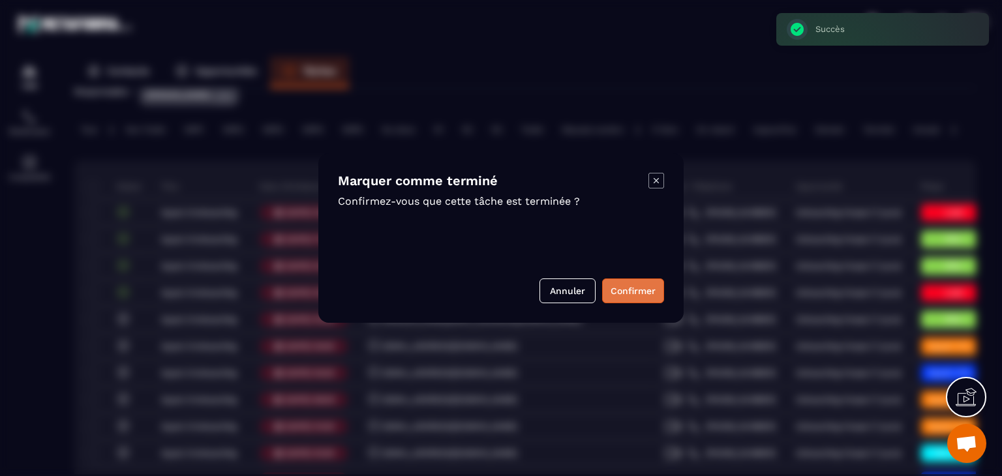
click at [640, 286] on button "Confirmer" at bounding box center [633, 291] width 62 height 25
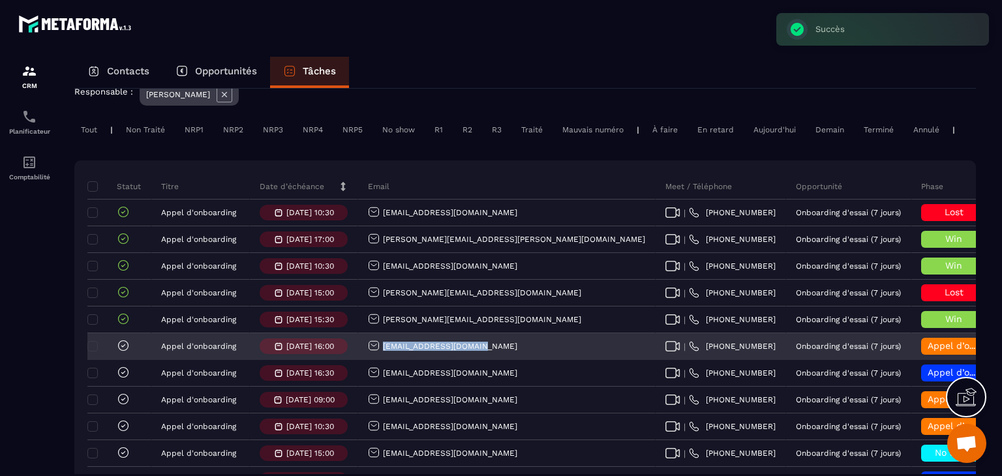
drag, startPoint x: 481, startPoint y: 358, endPoint x: 379, endPoint y: 361, distance: 101.8
click at [379, 360] on div "[EMAIL_ADDRESS][DOMAIN_NAME]" at bounding box center [507, 347] width 298 height 26
copy p "[EMAIL_ADDRESS][DOMAIN_NAME]"
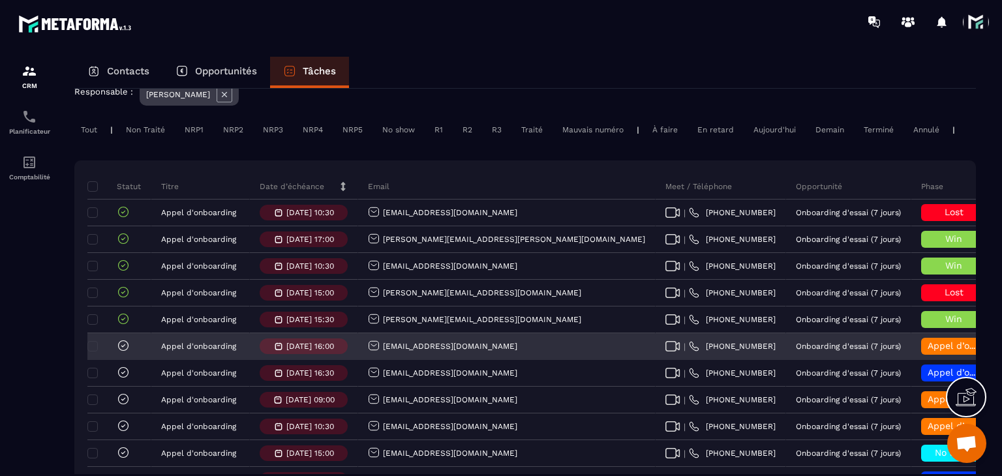
click at [928, 351] on span "Appel d’onboarding terminée" at bounding box center [993, 346] width 131 height 10
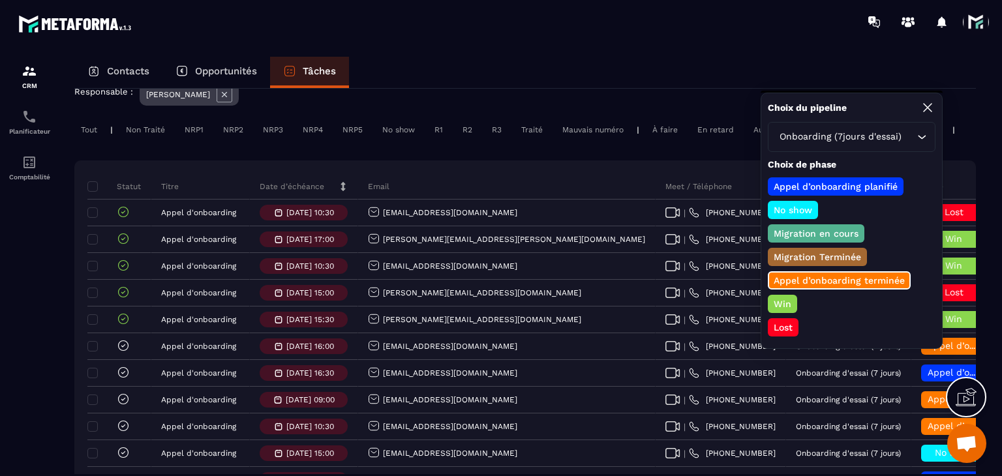
click at [789, 298] on p "Win" at bounding box center [783, 304] width 22 height 13
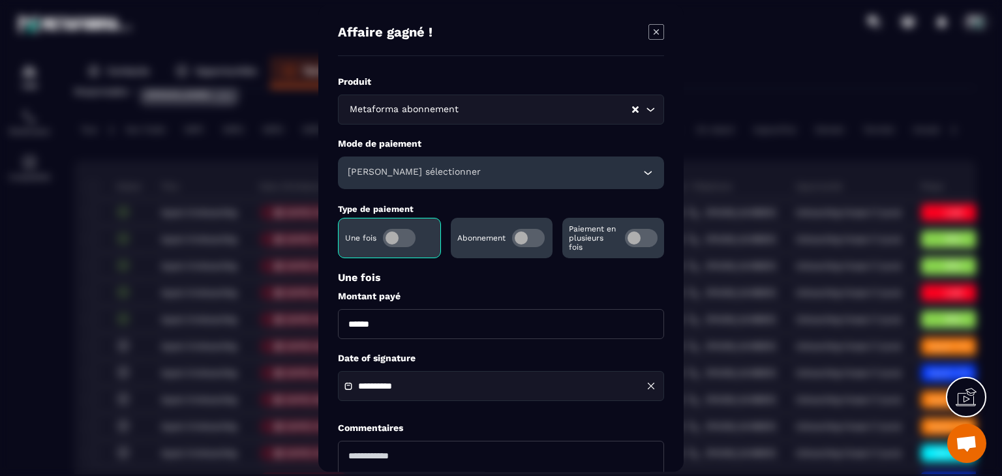
click at [345, 326] on input "******" at bounding box center [501, 324] width 326 height 30
type input "*******"
click at [411, 187] on div "[PERSON_NAME] sélectionner" at bounding box center [501, 173] width 326 height 33
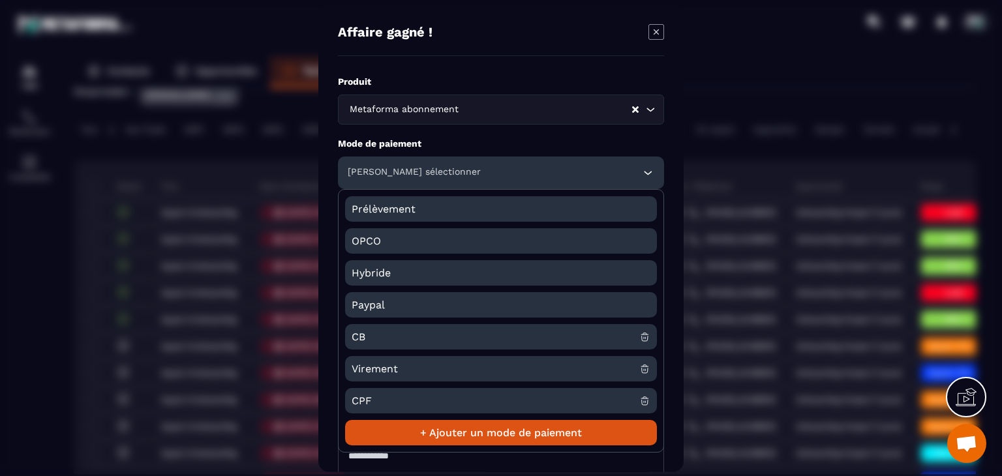
click at [389, 338] on span "CB" at bounding box center [496, 336] width 288 height 25
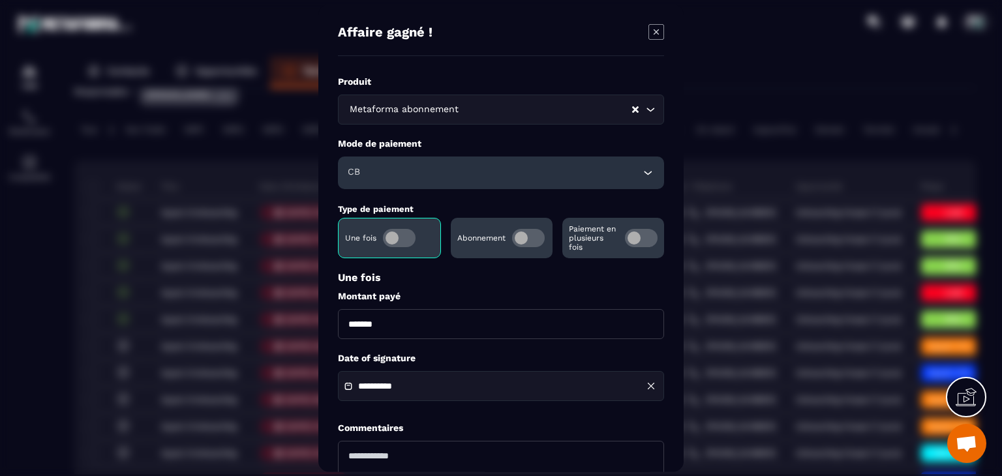
click at [445, 392] on input "**********" at bounding box center [403, 387] width 91 height 10
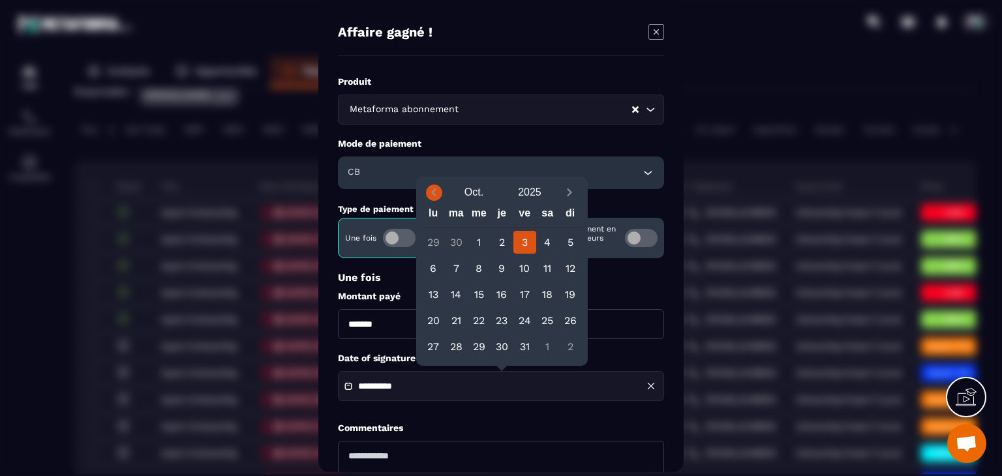
click at [435, 196] on icon "Previous month" at bounding box center [433, 192] width 13 height 13
click at [501, 246] on div "4" at bounding box center [502, 242] width 23 height 23
type input "**********"
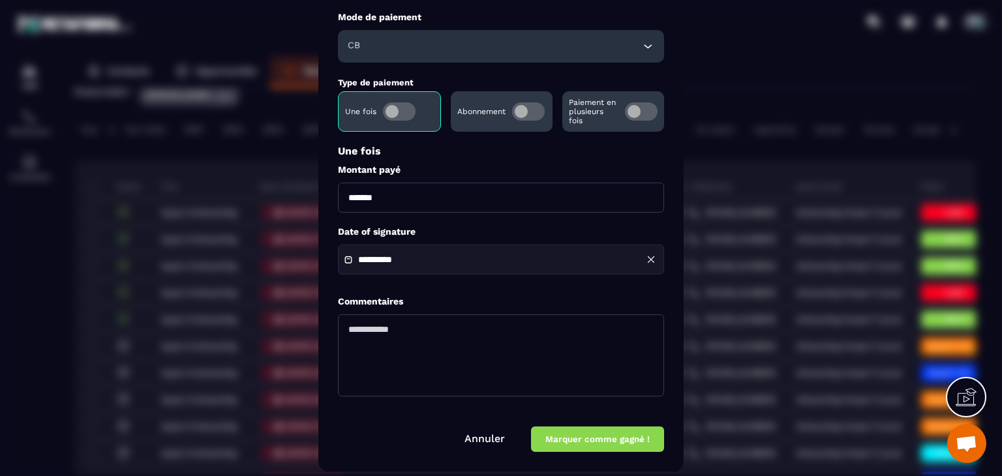
click at [602, 447] on button "Marquer comme gagné !" at bounding box center [597, 439] width 133 height 25
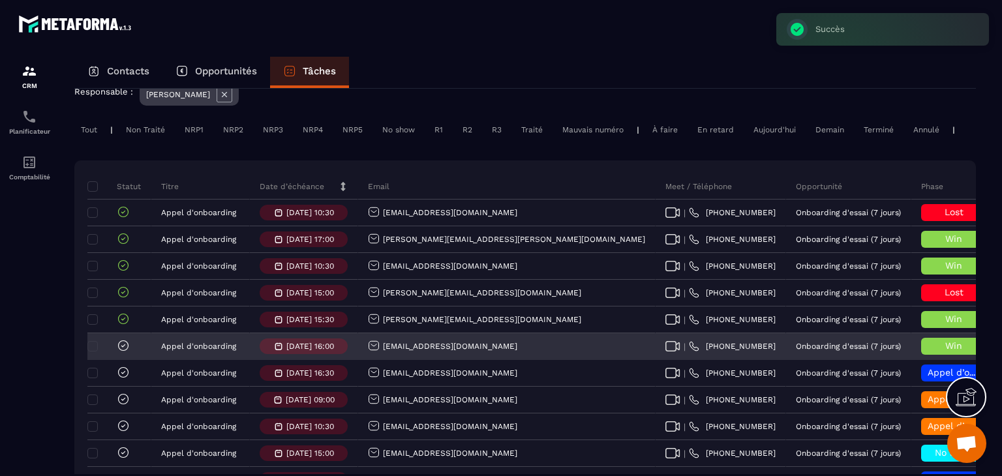
click at [123, 350] on icon at bounding box center [123, 345] width 13 height 13
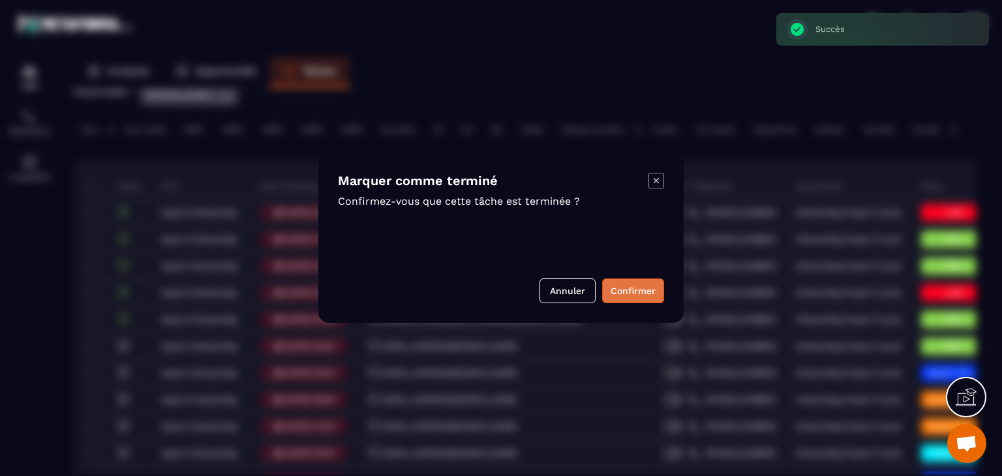
click at [639, 297] on button "Confirmer" at bounding box center [633, 291] width 62 height 25
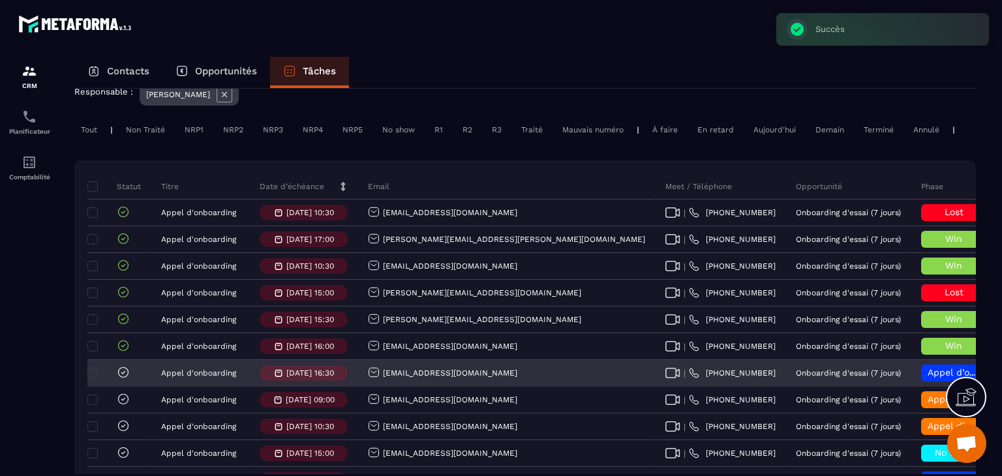
drag, startPoint x: 502, startPoint y: 387, endPoint x: 354, endPoint y: 386, distance: 148.2
click at [354, 386] on tr "[PERSON_NAME] d'onboarding [DATE] 16:30 [EMAIL_ADDRESS][DOMAIN_NAME] | [PHONE_N…" at bounding box center [841, 373] width 1509 height 27
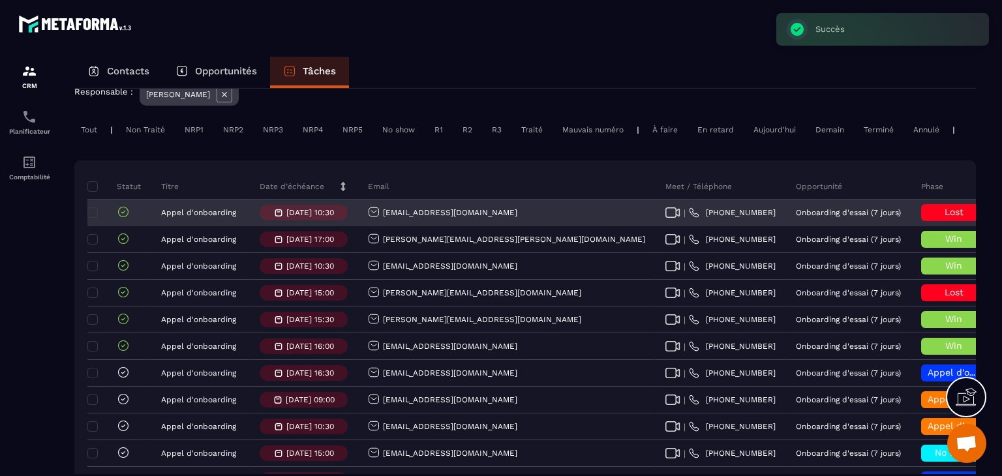
copy tr "[EMAIL_ADDRESS][DOMAIN_NAME]"
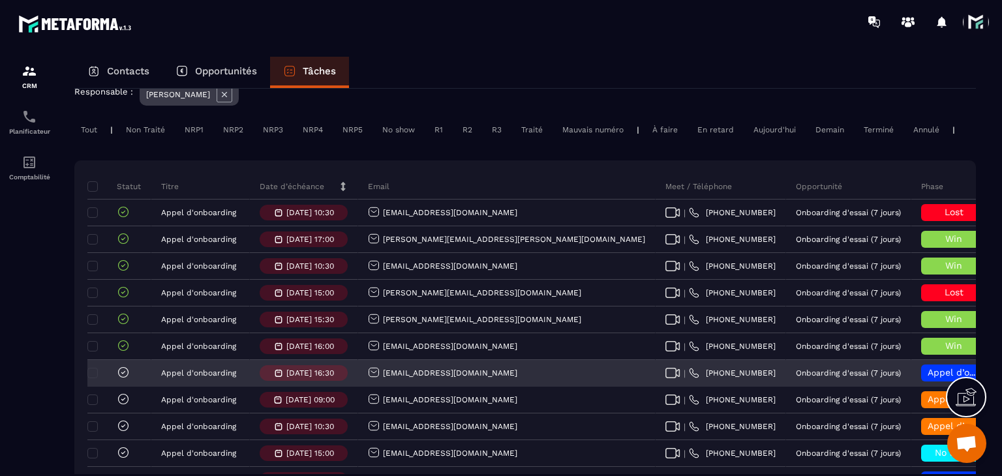
click at [928, 378] on span "Appel d’onboarding planifié" at bounding box center [989, 372] width 123 height 10
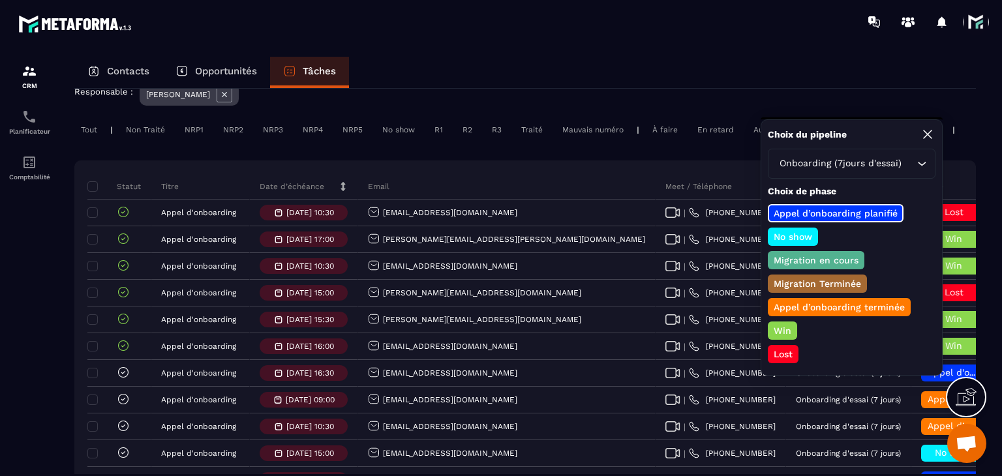
click at [782, 348] on p "Lost" at bounding box center [783, 354] width 23 height 13
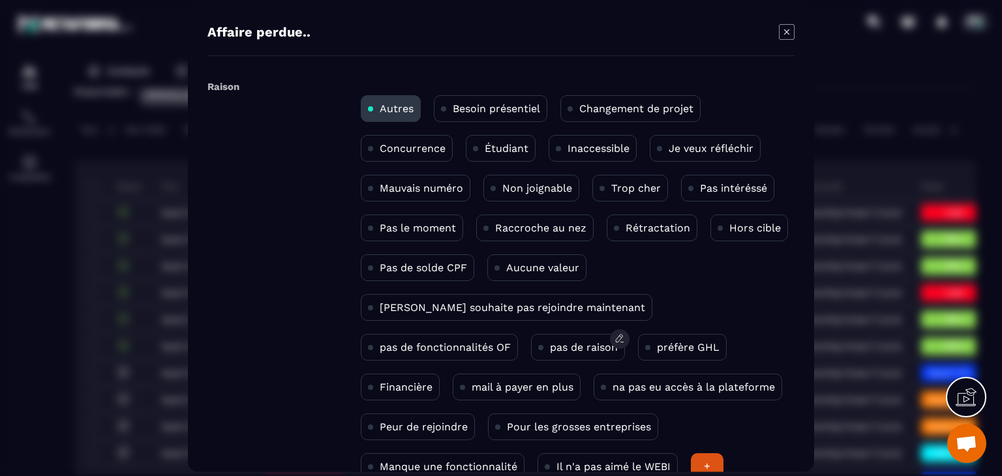
click at [550, 350] on p "pas de raison" at bounding box center [584, 347] width 68 height 12
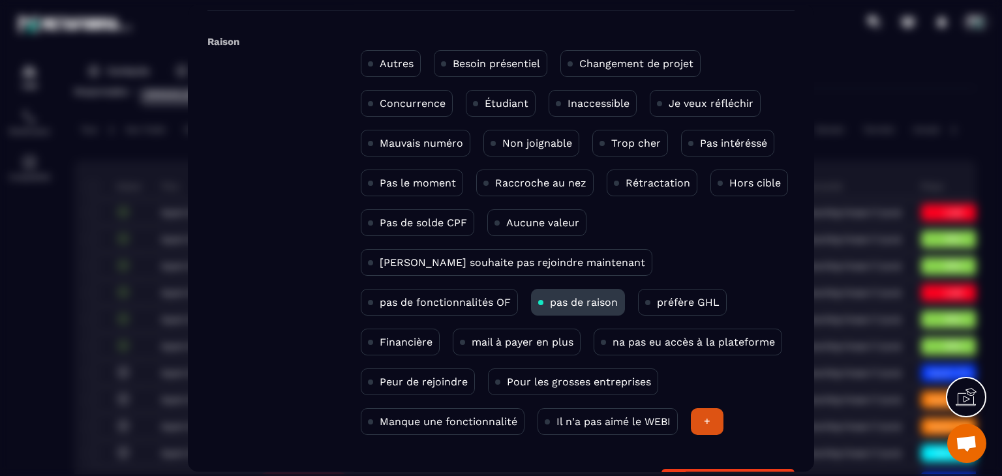
scroll to position [85, 0]
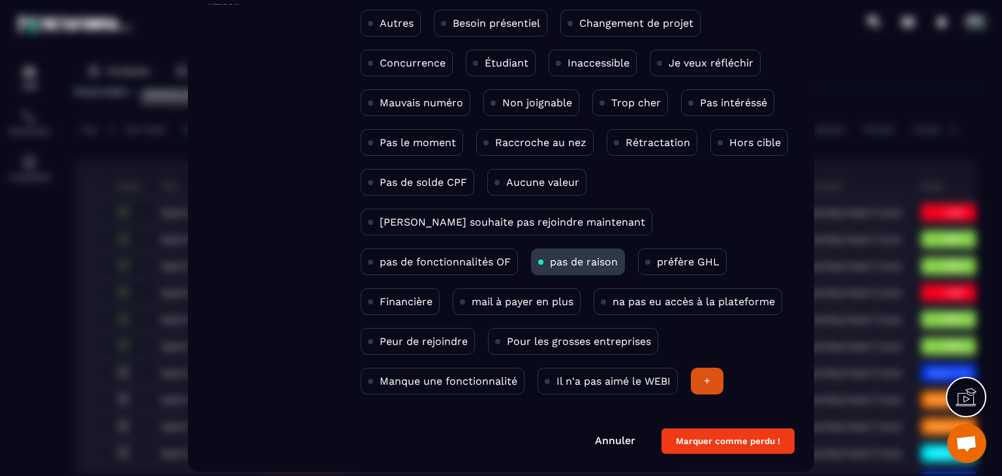
click at [747, 442] on button "Marquer comme perdu !" at bounding box center [728, 441] width 133 height 25
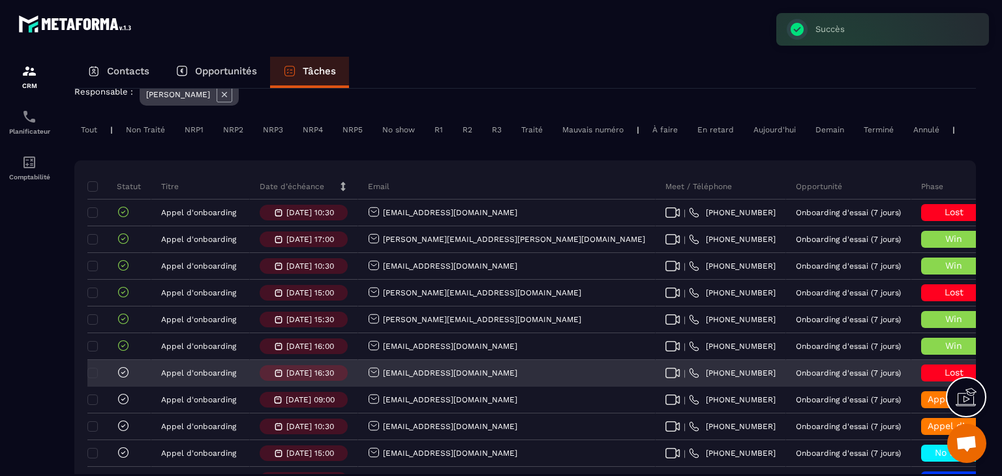
click at [127, 379] on icon at bounding box center [123, 372] width 13 height 13
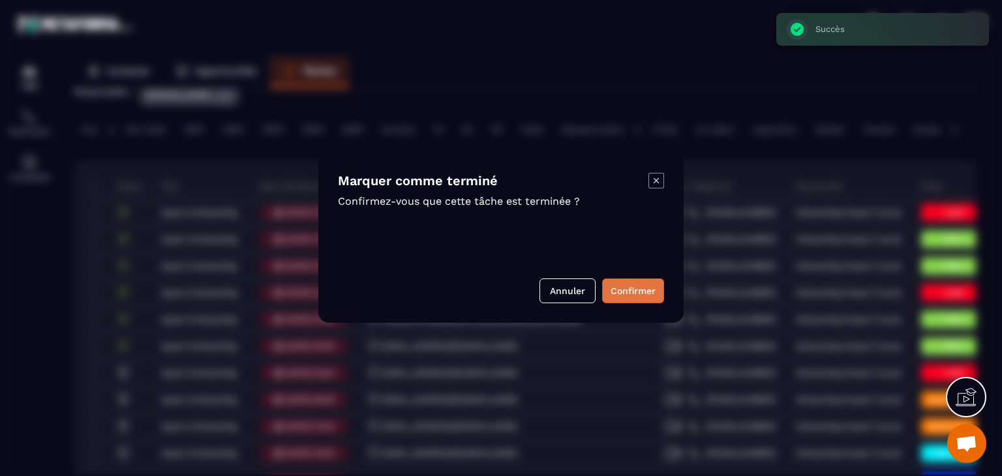
click at [638, 297] on button "Confirmer" at bounding box center [633, 291] width 62 height 25
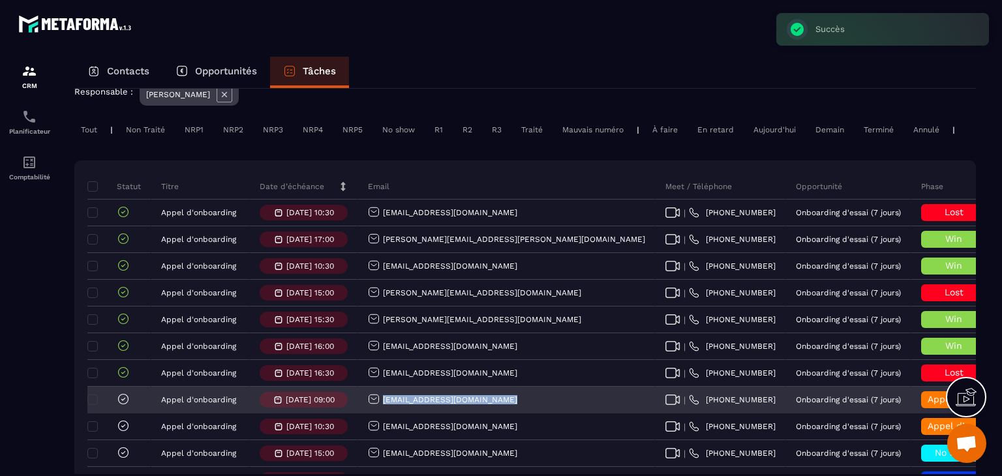
drag, startPoint x: 506, startPoint y: 408, endPoint x: 377, endPoint y: 418, distance: 129.6
click at [377, 414] on div "[EMAIL_ADDRESS][DOMAIN_NAME]" at bounding box center [507, 401] width 298 height 26
copy p "[EMAIL_ADDRESS][DOMAIN_NAME]"
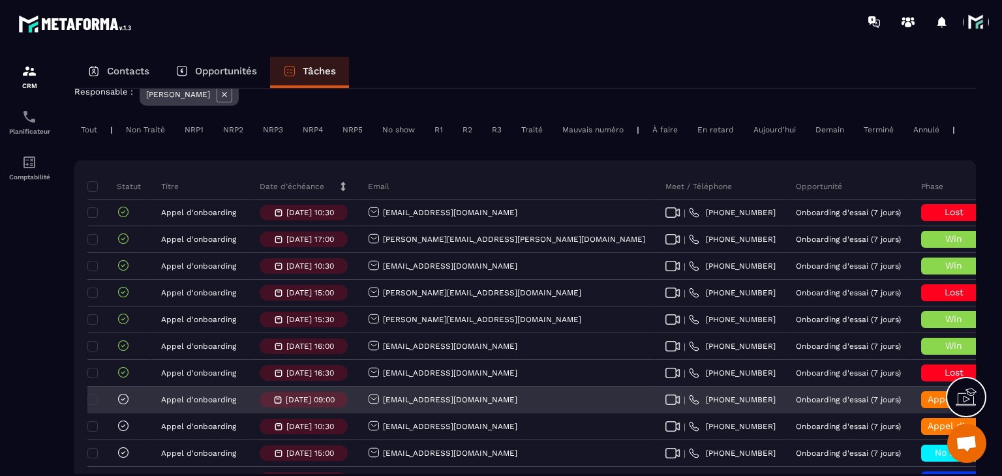
click at [912, 397] on div "Appel d’onboarding terminée" at bounding box center [954, 401] width 85 height 26
click at [928, 405] on span "Appel d’onboarding terminée" at bounding box center [993, 399] width 131 height 10
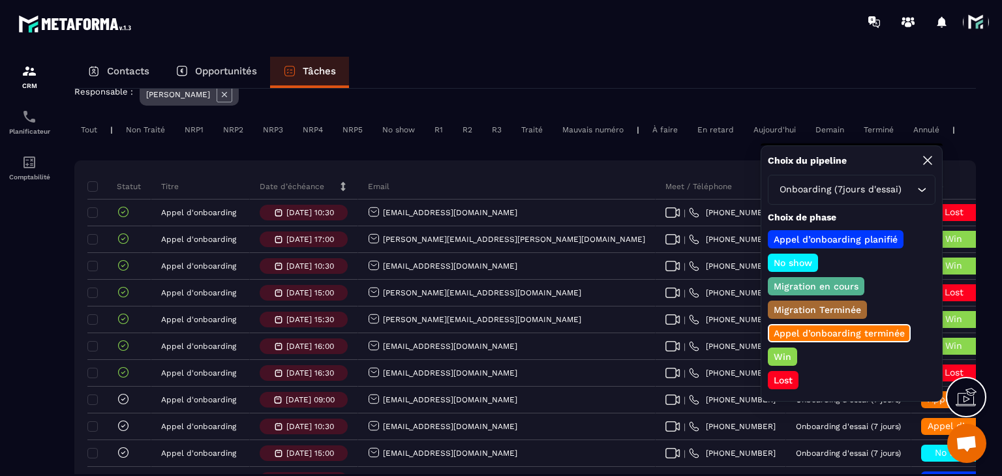
click at [788, 350] on p "Win" at bounding box center [783, 356] width 22 height 13
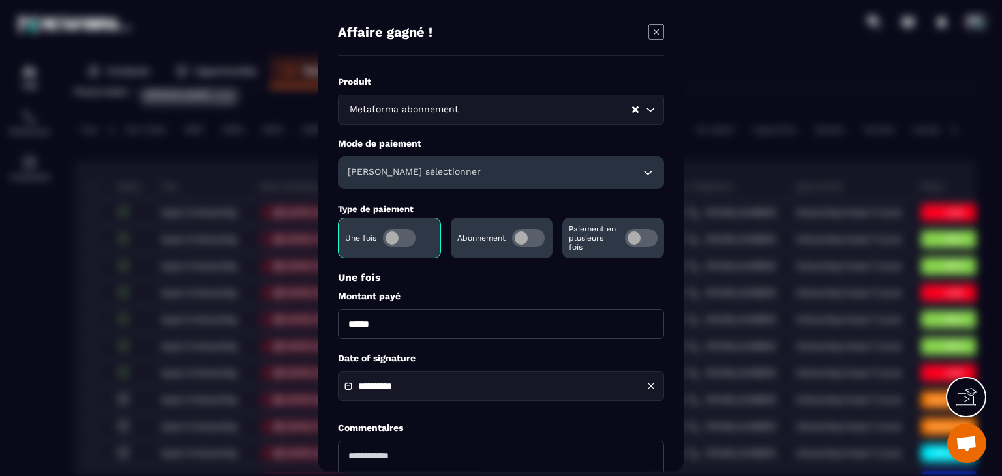
click at [411, 152] on div "Mode de paiement [PERSON_NAME] sélectionner" at bounding box center [501, 164] width 326 height 52
click at [410, 170] on h6 "[PERSON_NAME] sélectionner" at bounding box center [414, 172] width 133 height 13
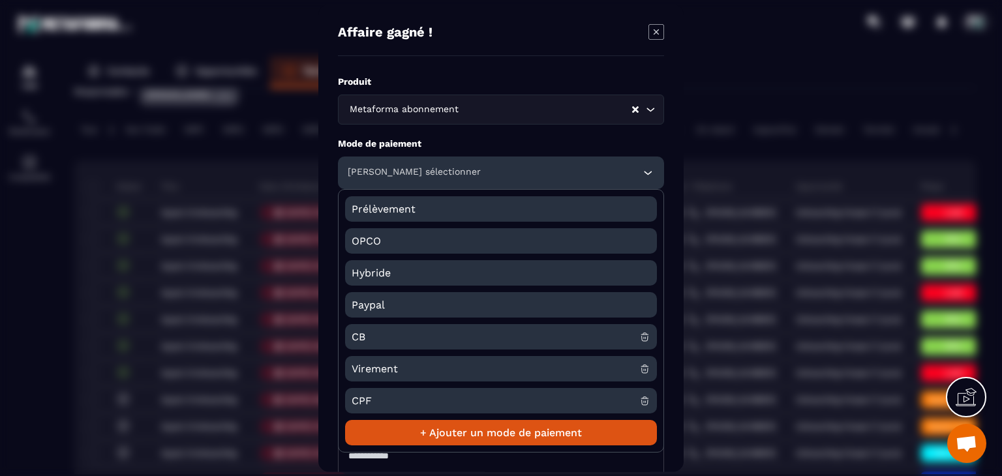
click at [377, 337] on span "CB" at bounding box center [496, 336] width 288 height 25
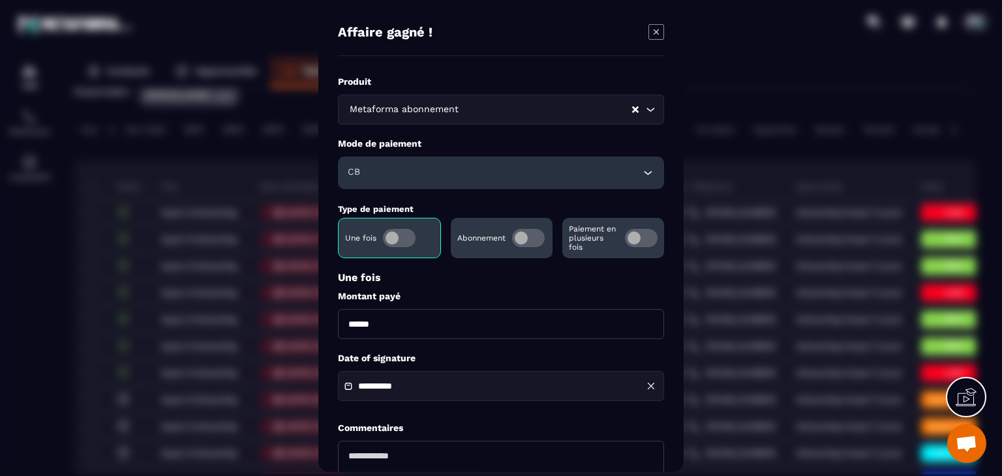
click at [347, 322] on input "******" at bounding box center [501, 324] width 326 height 30
type input "*******"
click at [410, 394] on div "**********" at bounding box center [501, 386] width 326 height 30
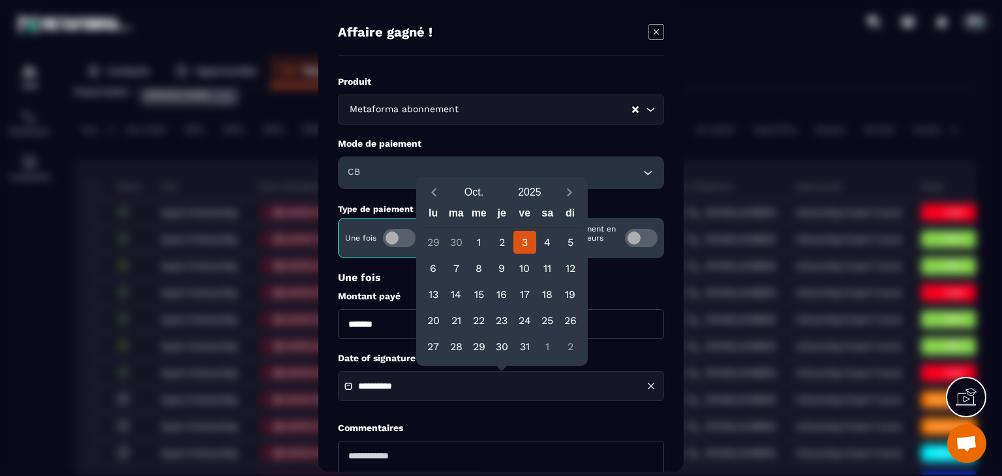
click at [434, 203] on div "[DATE]" at bounding box center [502, 192] width 160 height 23
click at [431, 196] on icon "Previous month" at bounding box center [433, 192] width 13 height 13
click at [429, 241] on div "1" at bounding box center [433, 242] width 23 height 23
type input "**********"
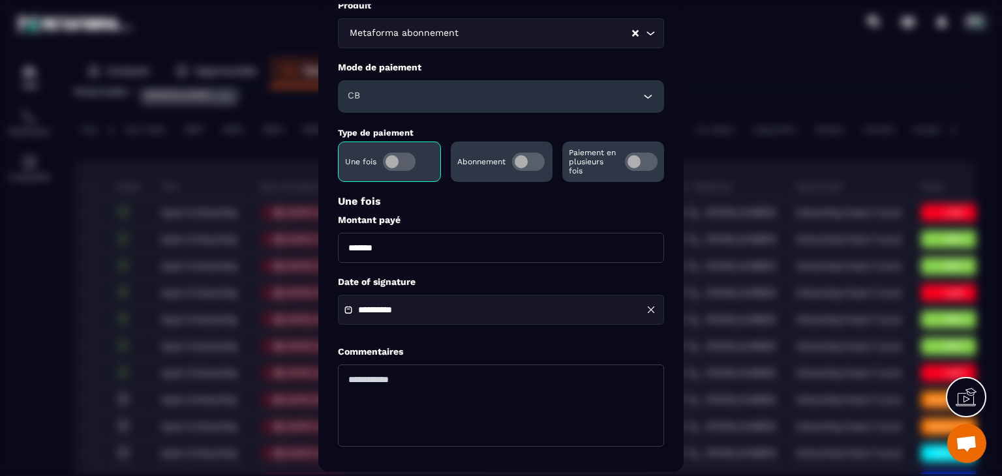
scroll to position [126, 0]
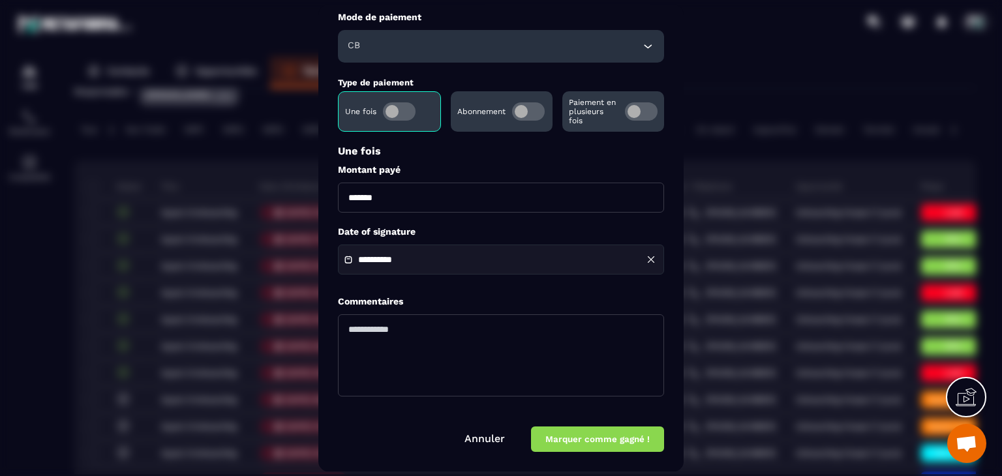
click at [597, 427] on form "**********" at bounding box center [501, 201] width 326 height 503
click at [597, 427] on button "Marquer comme gagné !" at bounding box center [597, 439] width 133 height 25
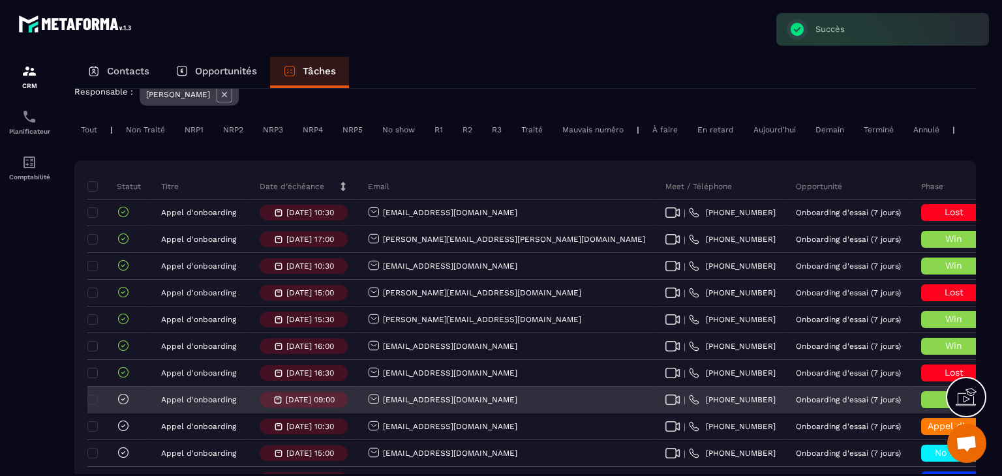
click at [124, 401] on icon at bounding box center [123, 399] width 4 height 3
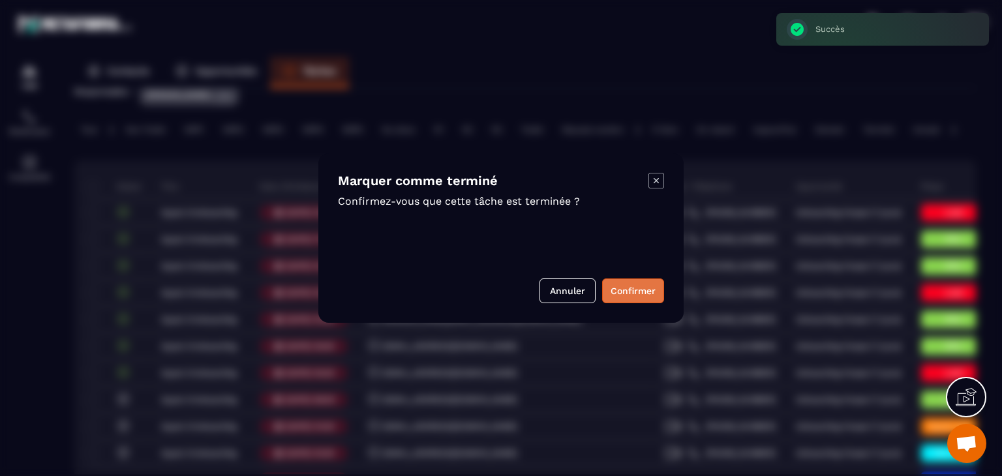
click at [621, 285] on button "Confirmer" at bounding box center [633, 291] width 62 height 25
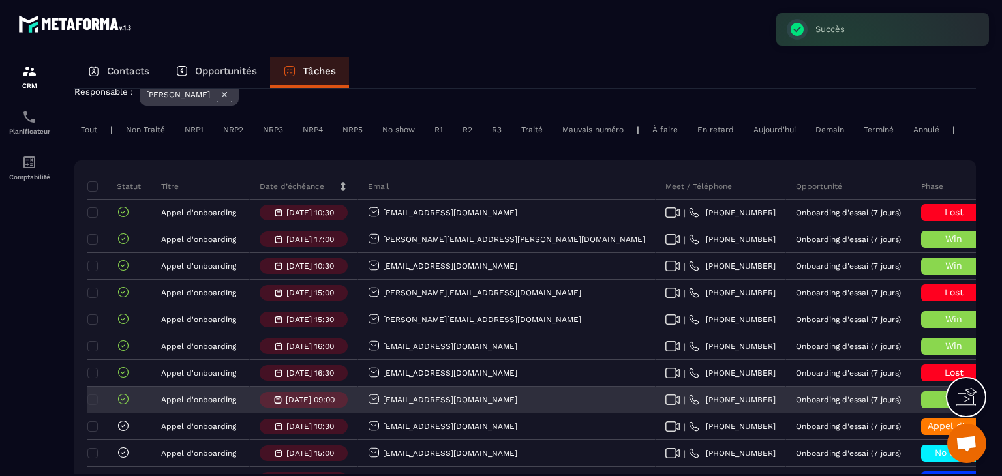
scroll to position [131, 0]
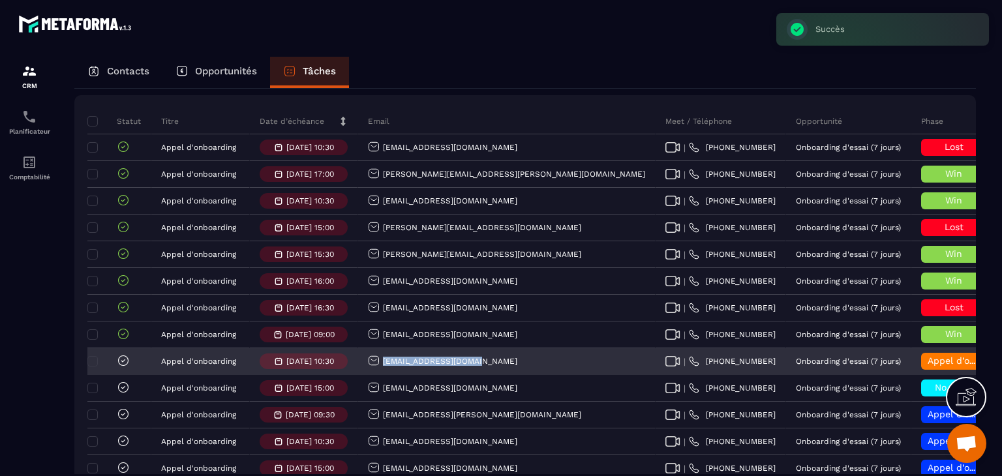
drag, startPoint x: 486, startPoint y: 367, endPoint x: 384, endPoint y: 374, distance: 102.7
click at [384, 374] on div "[EMAIL_ADDRESS][DOMAIN_NAME]" at bounding box center [507, 362] width 298 height 26
copy p "[EMAIL_ADDRESS][DOMAIN_NAME]"
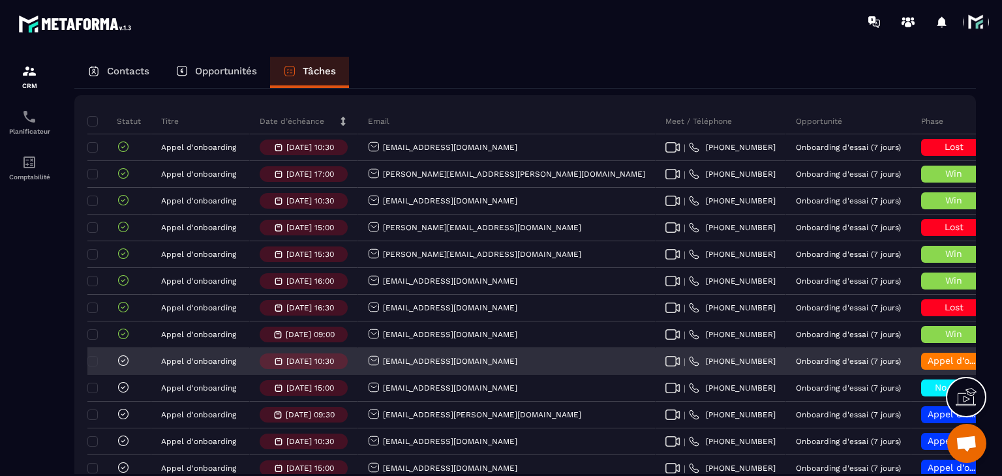
click at [928, 366] on span "Appel d’onboarding terminée" at bounding box center [993, 361] width 131 height 10
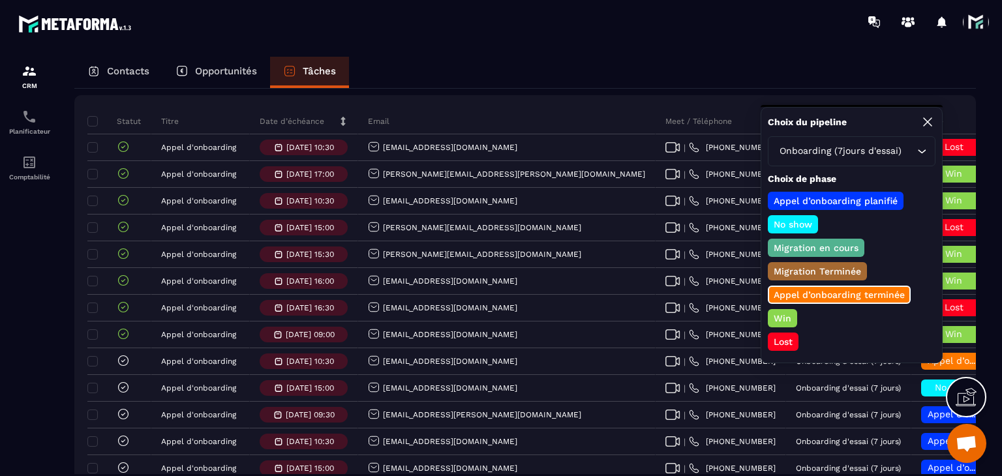
click at [779, 337] on p "Lost" at bounding box center [783, 341] width 23 height 13
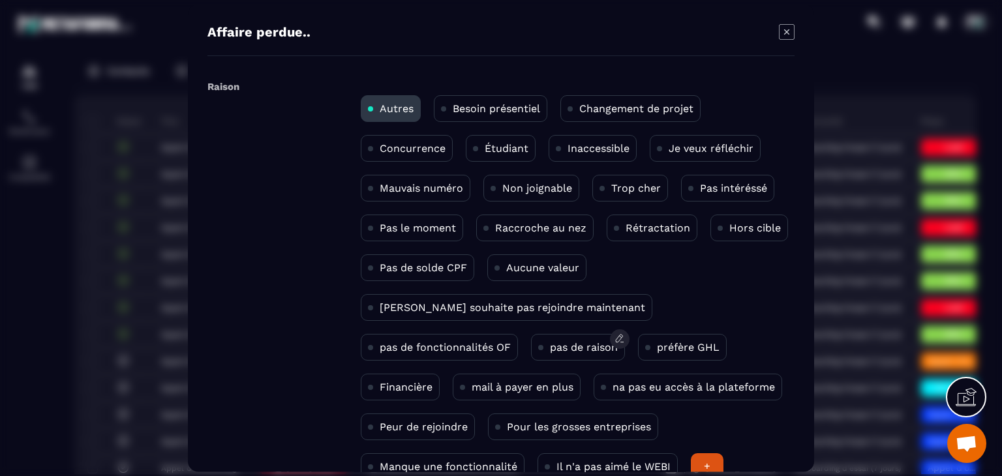
click at [550, 341] on p "pas de raison" at bounding box center [584, 347] width 68 height 12
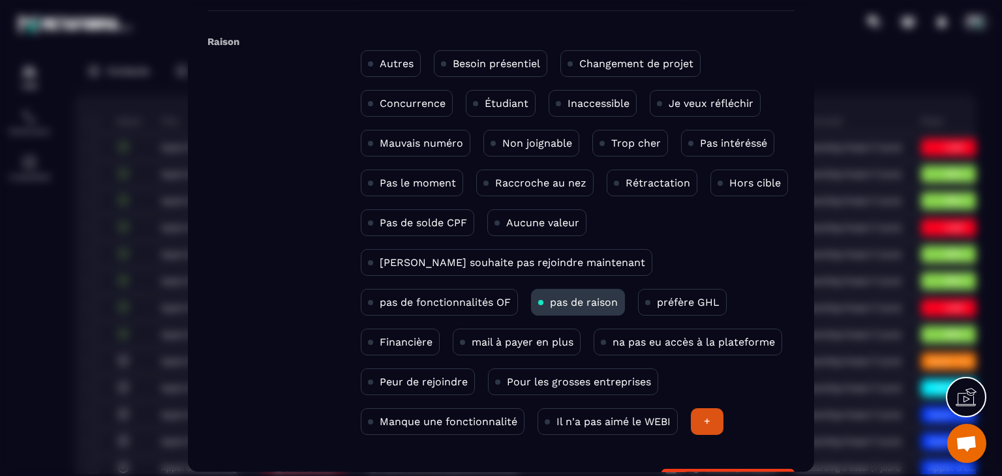
scroll to position [85, 0]
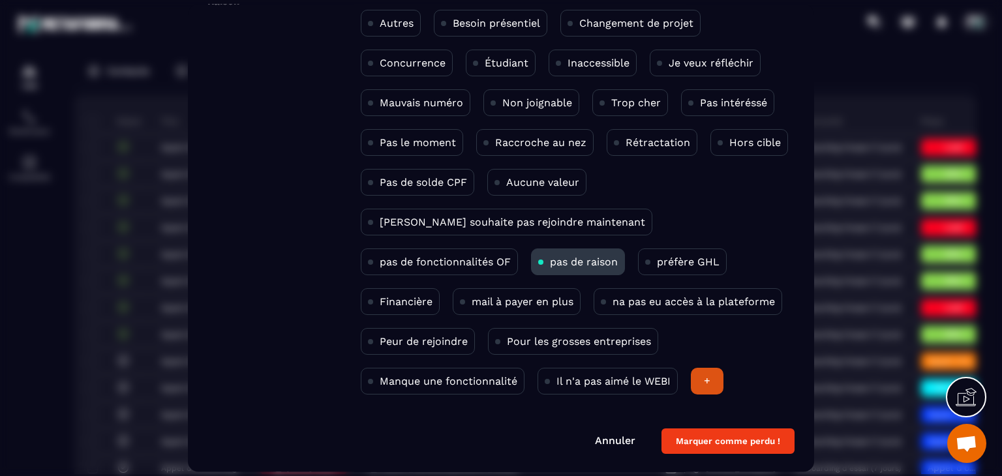
click at [733, 434] on button "Marquer comme perdu !" at bounding box center [728, 441] width 133 height 25
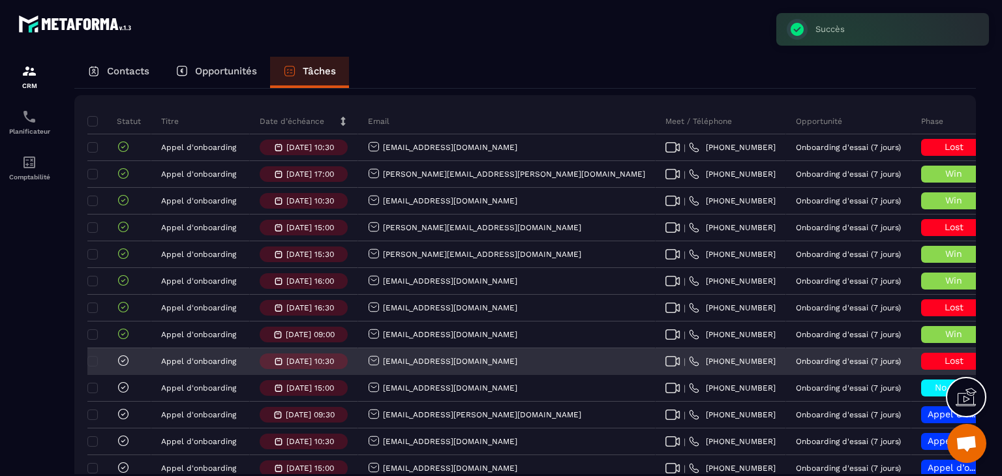
click at [122, 364] on icon at bounding box center [124, 361] width 10 height 10
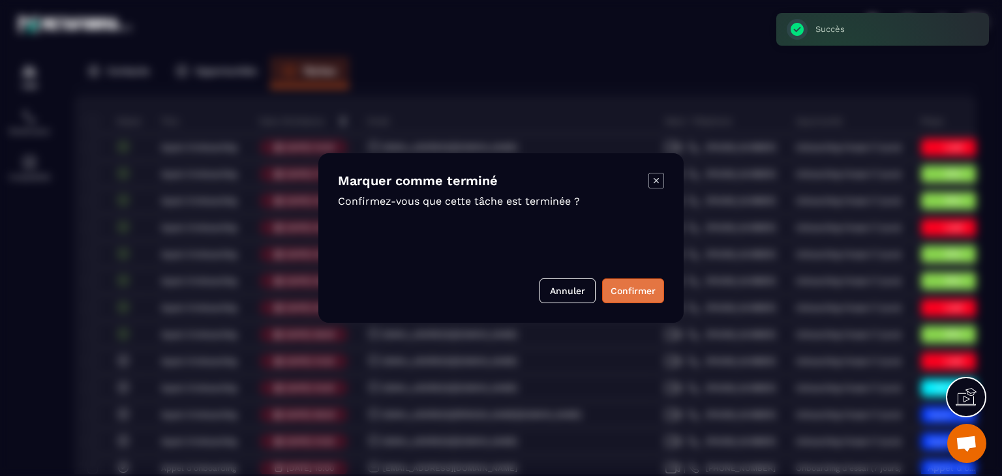
click at [627, 285] on button "Confirmer" at bounding box center [633, 291] width 62 height 25
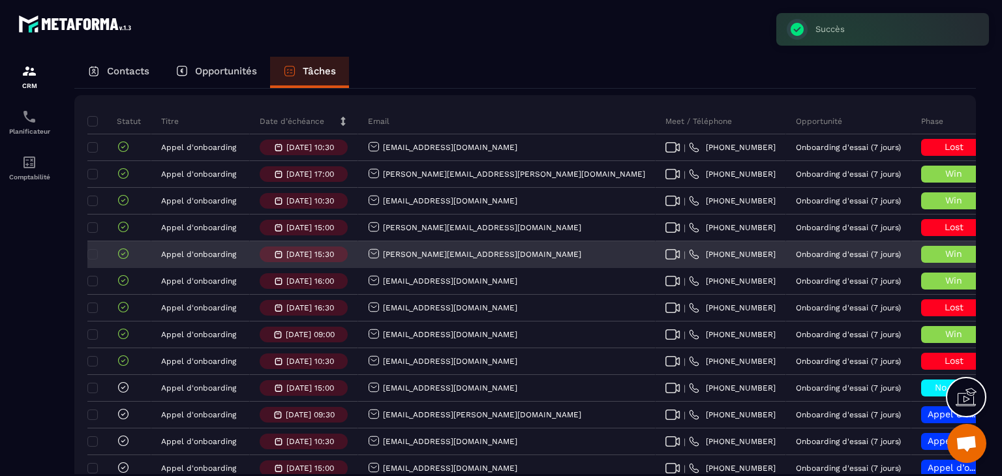
scroll to position [0, 0]
